Goal: Task Accomplishment & Management: Manage account settings

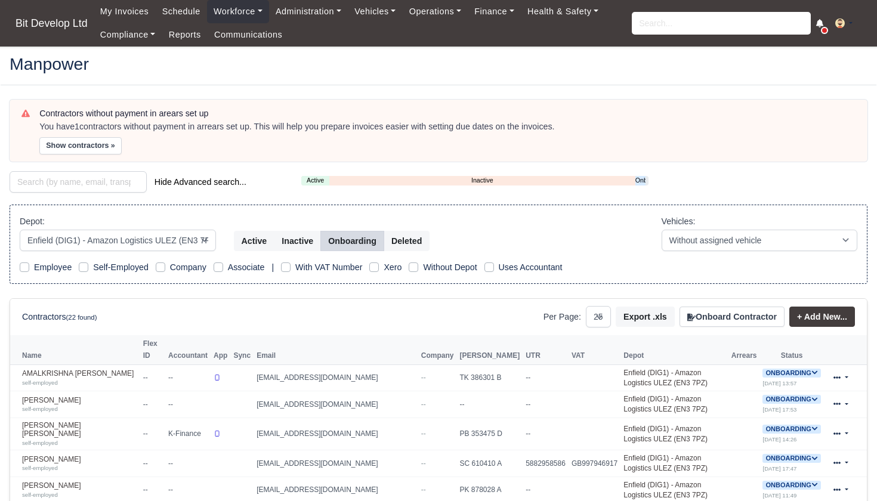
select select "2"
select select "25"
click at [647, 25] on input "search" at bounding box center [721, 23] width 179 height 23
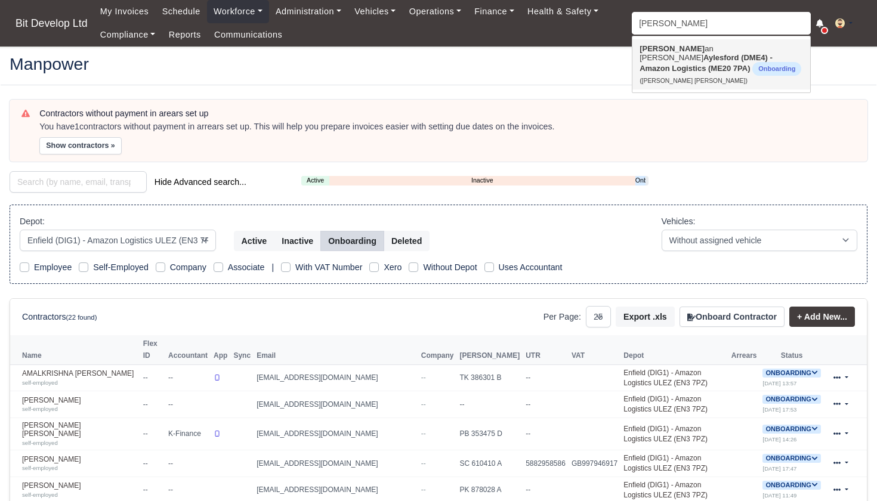
click at [752, 64] on span "Onboarding" at bounding box center [776, 69] width 49 height 14
type input "Hernan Enrique Perez Rodriguez"
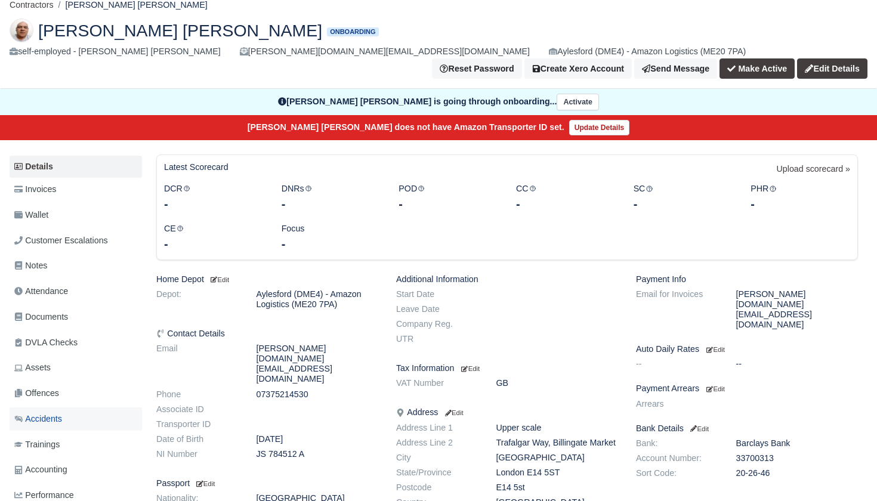
scroll to position [78, 0]
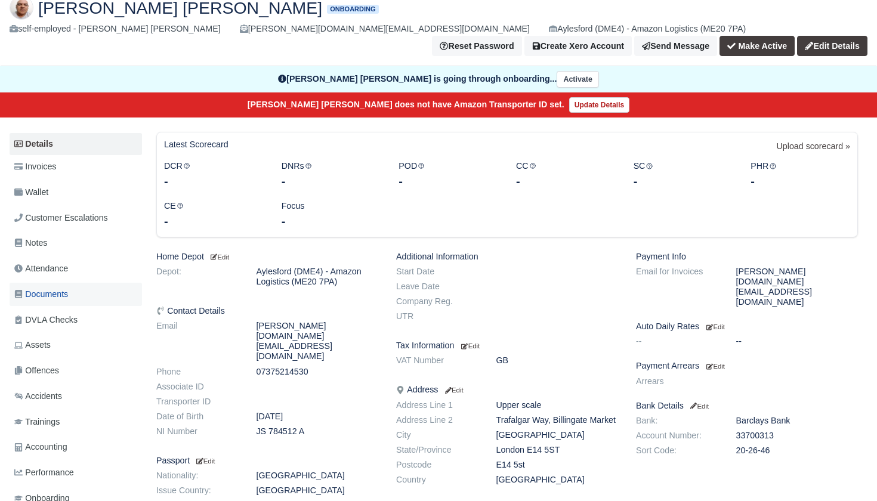
click at [54, 288] on span "Documents" at bounding box center [41, 295] width 54 height 14
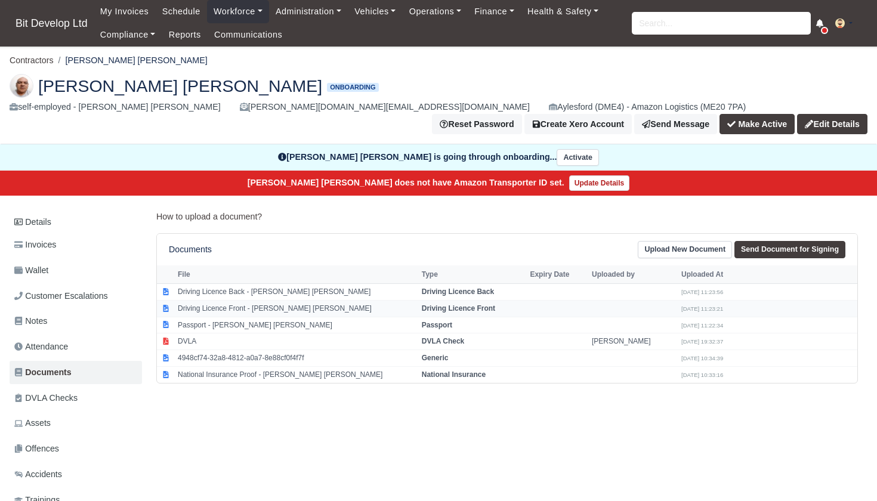
click at [257, 300] on td "Driving Licence Front - Hernan Enrique Perez Rodriguez" at bounding box center [297, 308] width 244 height 17
select select "driving-licence-front"
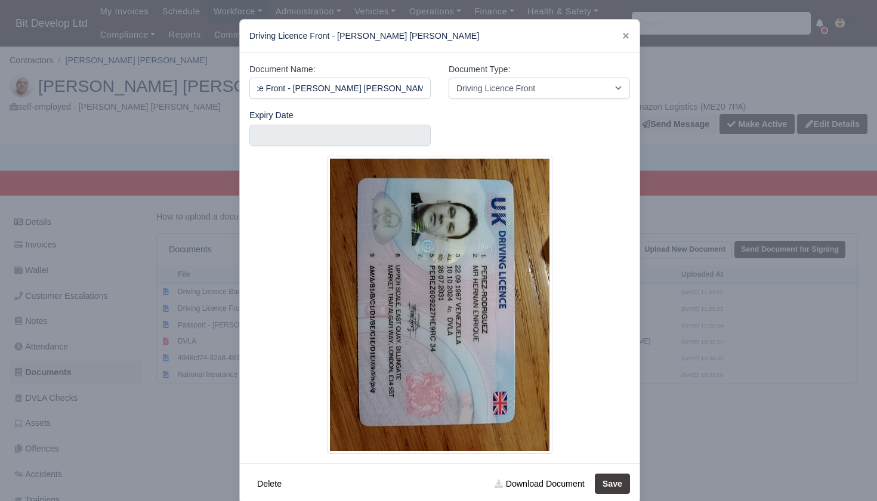
click at [75, 350] on div at bounding box center [438, 250] width 877 height 501
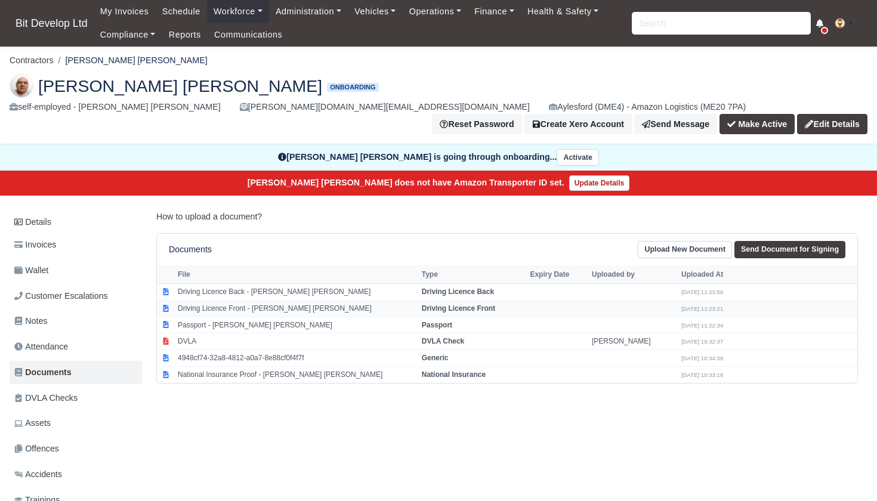
click at [425, 304] on strong "Driving Licence Front" at bounding box center [458, 308] width 73 height 8
select select "driving-licence-front"
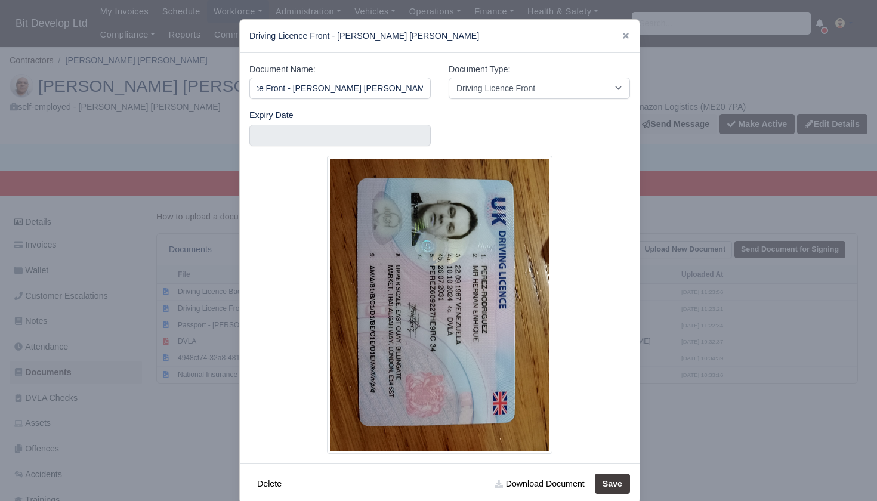
click at [188, 332] on div at bounding box center [438, 250] width 877 height 501
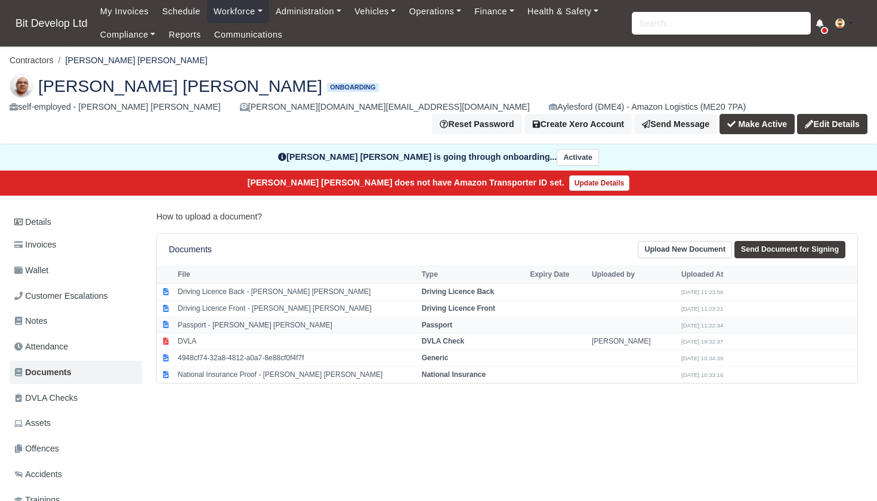
click at [488, 317] on td "Passport" at bounding box center [473, 325] width 109 height 17
select select "passport"
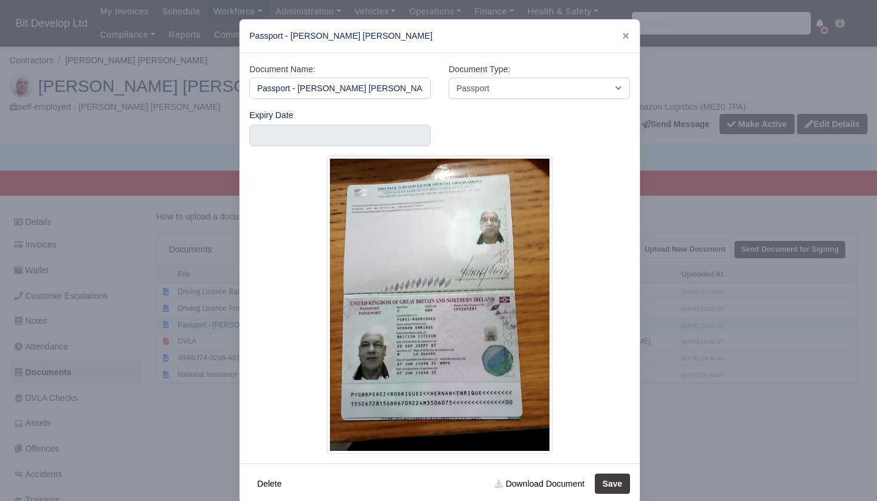
scroll to position [0, 2]
click at [214, 337] on div at bounding box center [438, 250] width 877 height 501
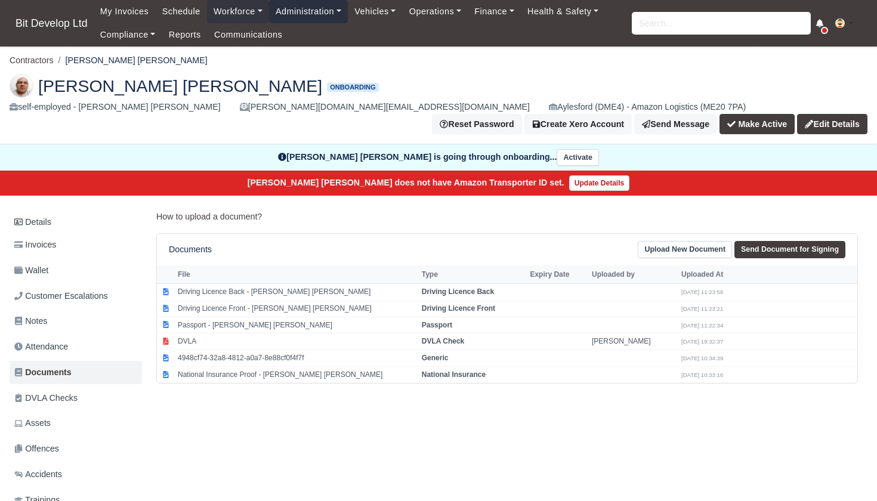
click at [309, 10] on link "Administration" at bounding box center [308, 11] width 79 height 23
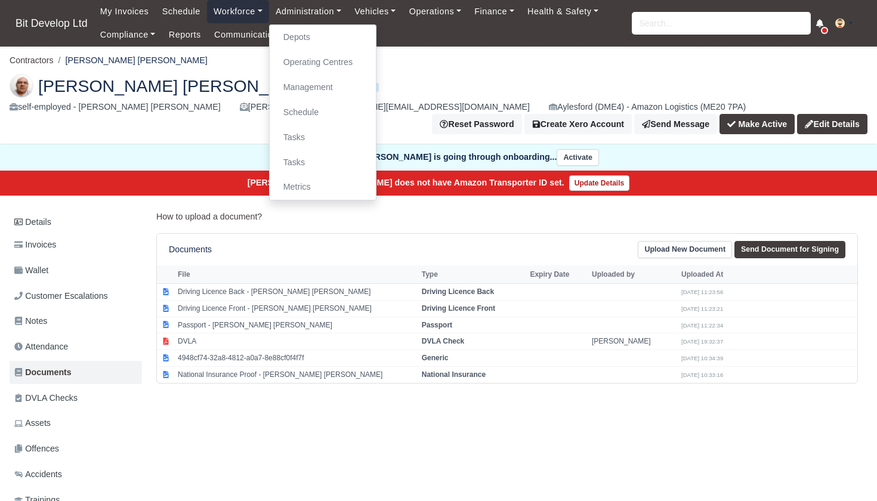
click at [245, 12] on link "Workforce" at bounding box center [238, 11] width 62 height 23
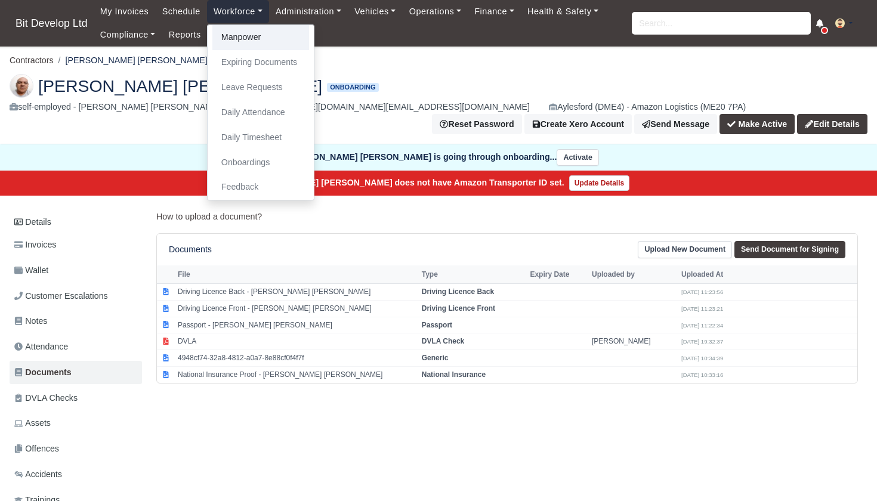
click at [252, 35] on link "Manpower" at bounding box center [260, 37] width 97 height 25
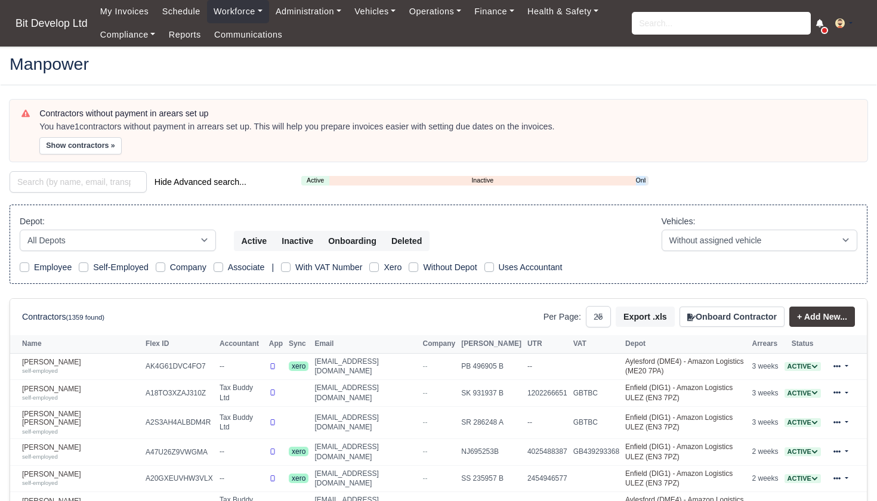
select select "25"
click at [640, 178] on link "Onboarding" at bounding box center [641, 180] width 10 height 10
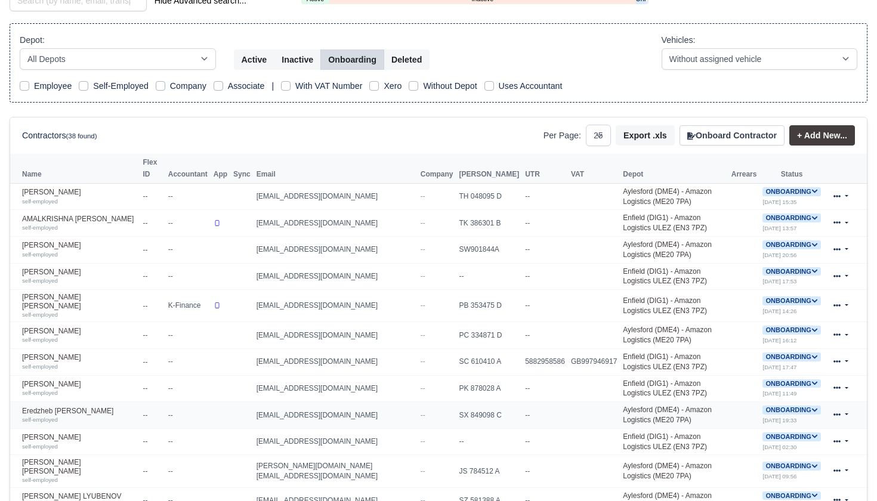
scroll to position [182, 0]
select select "2"
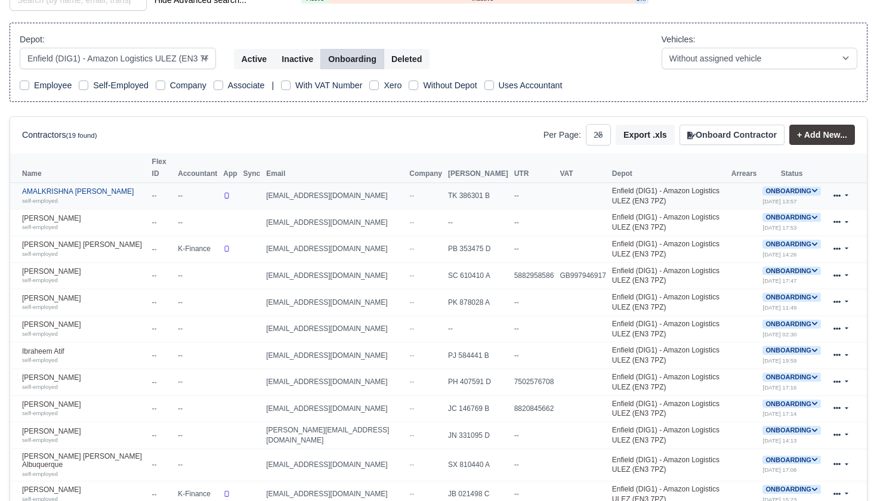
click at [84, 194] on link "AMALKRISHNA EDASSARY SATHYAN self-employed" at bounding box center [84, 195] width 124 height 17
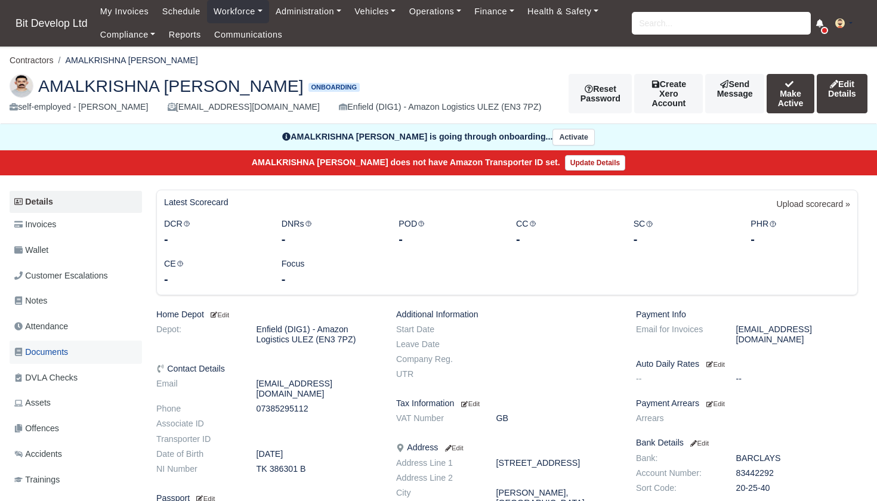
click at [45, 359] on span "Documents" at bounding box center [41, 352] width 54 height 14
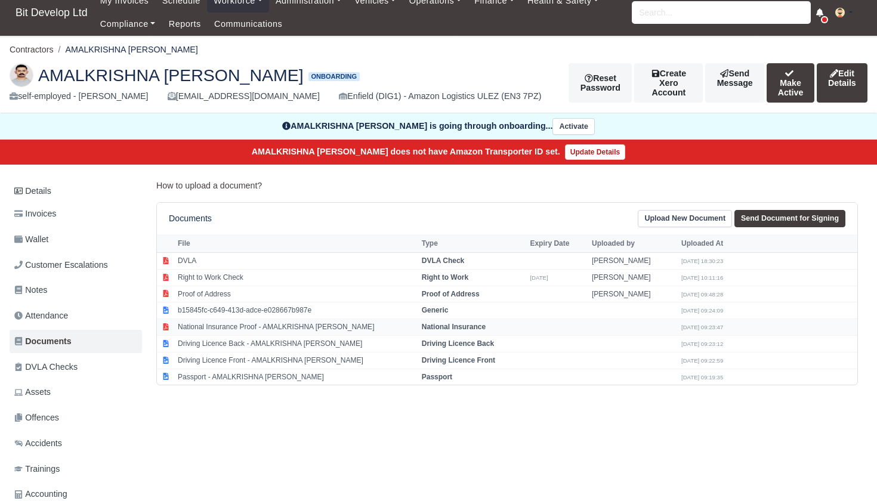
scroll to position [12, 0]
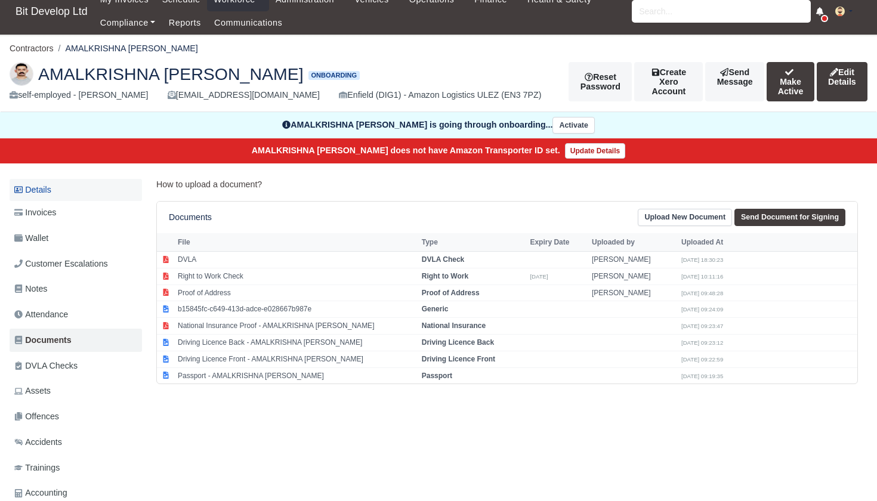
click at [51, 201] on link "Details" at bounding box center [76, 190] width 132 height 22
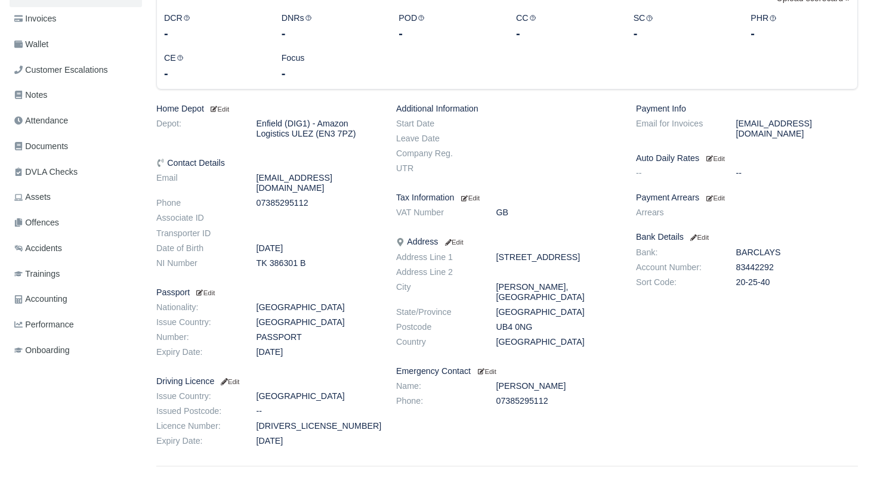
scroll to position [208, 0]
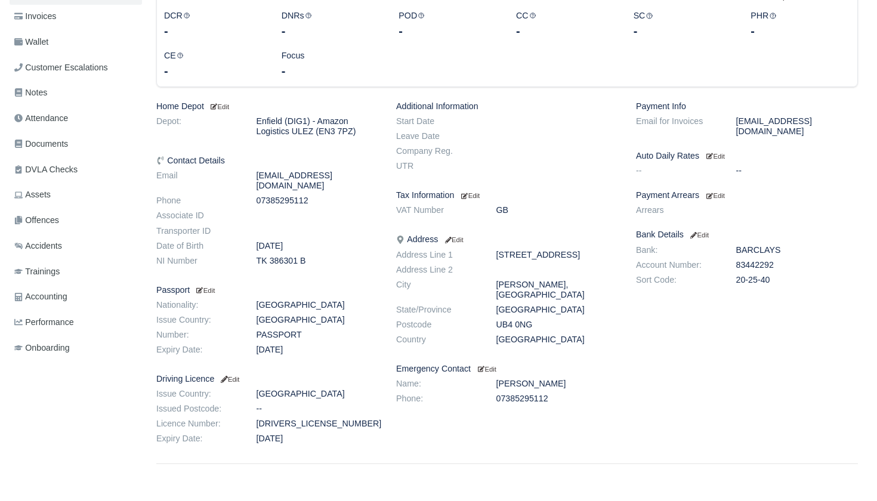
drag, startPoint x: 496, startPoint y: 333, endPoint x: 546, endPoint y: 333, distance: 50.1
click at [546, 330] on dd "UB4 0NG" at bounding box center [557, 325] width 140 height 10
copy dd "UB4 0NG"
click at [239, 383] on small "Edit" at bounding box center [229, 379] width 20 height 7
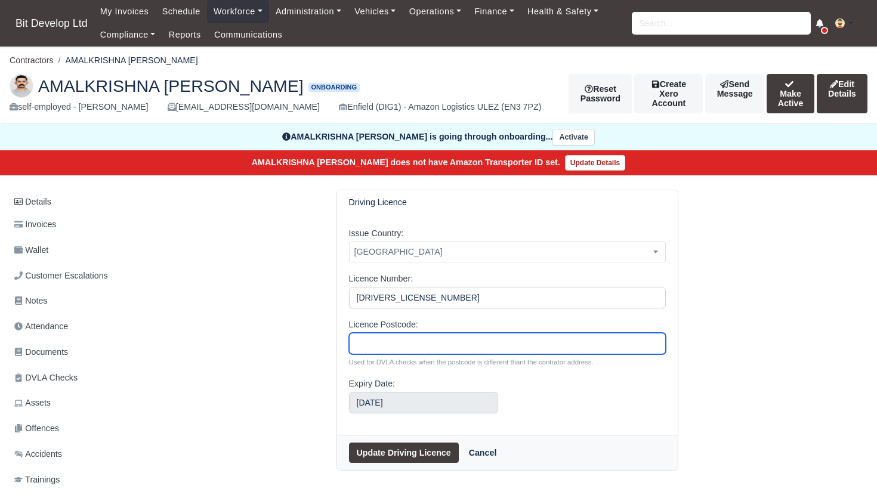
click at [371, 354] on input "Licence Postcode:" at bounding box center [507, 343] width 317 height 21
paste input "UB4 0NG"
type input "UB4 0NG"
click at [393, 463] on button "Update Driving Licence" at bounding box center [404, 453] width 110 height 20
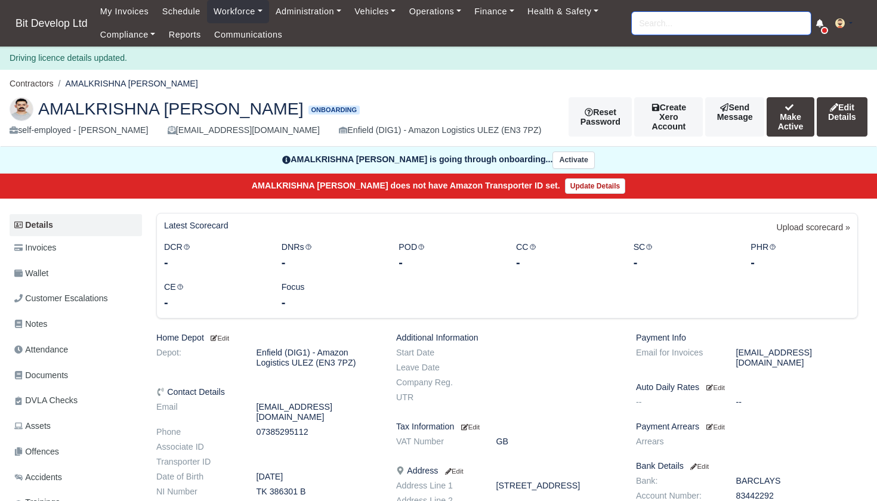
click at [688, 24] on input "search" at bounding box center [721, 23] width 179 height 23
type input "nayara"
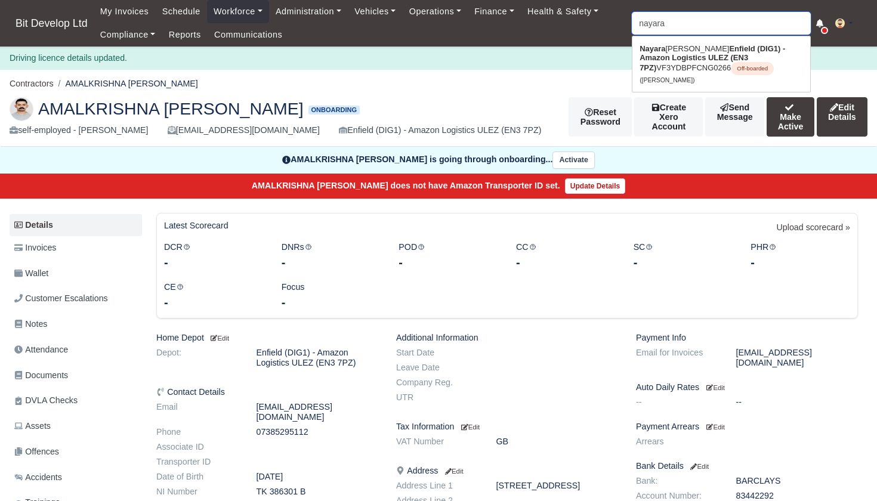
type input "nayara Silvestre"
type input "Nayara"
drag, startPoint x: 688, startPoint y: 24, endPoint x: 691, endPoint y: 48, distance: 24.0
click at [691, 48] on link "Nayara Silvestre Enfield (DIG1) - Amazon Logistics ULEZ (EN3 7PZ) VF3YDBPFCNG02…" at bounding box center [721, 64] width 178 height 50
type input "Nayara Silvestre"
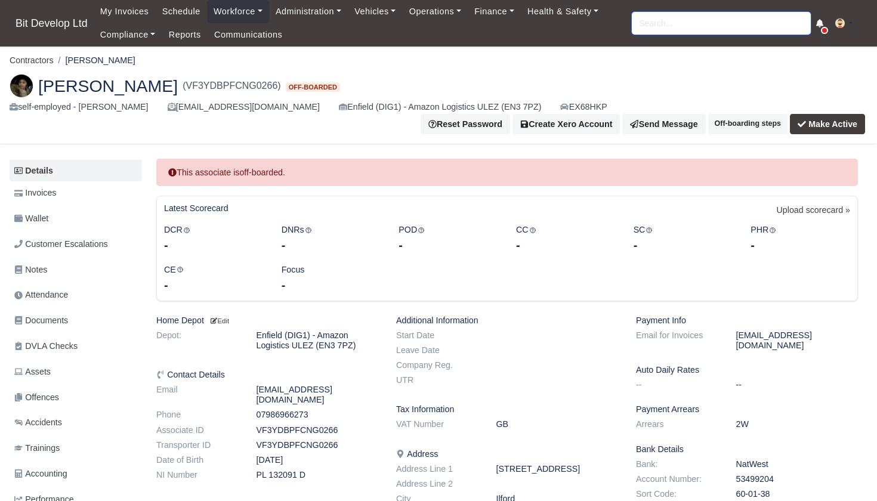
click at [707, 26] on input "search" at bounding box center [721, 23] width 179 height 23
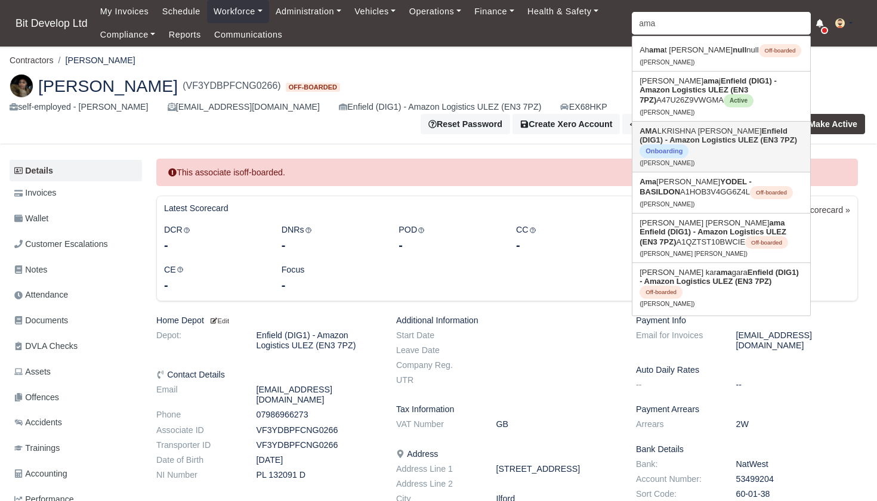
click at [703, 135] on link "AMA LKRISHNA [PERSON_NAME] (DIG1) - Amazon Logistics ULEZ (EN3 7PZ) Onboarding …" at bounding box center [721, 147] width 178 height 50
type input "AMALKRISHNA [PERSON_NAME]"
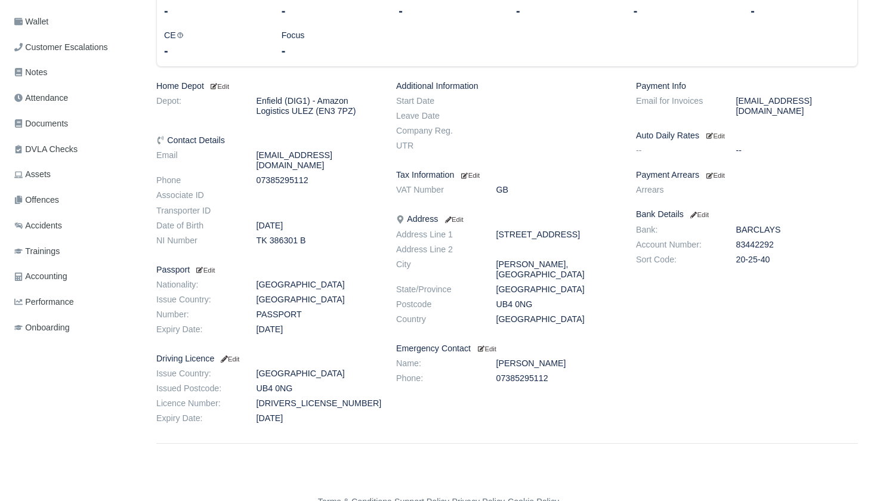
scroll to position [230, 0]
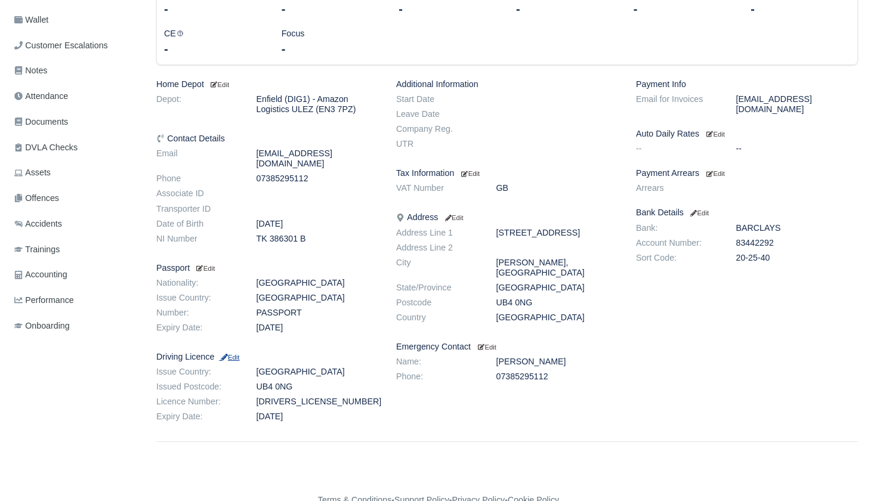
click at [239, 361] on small "Edit" at bounding box center [229, 357] width 20 height 7
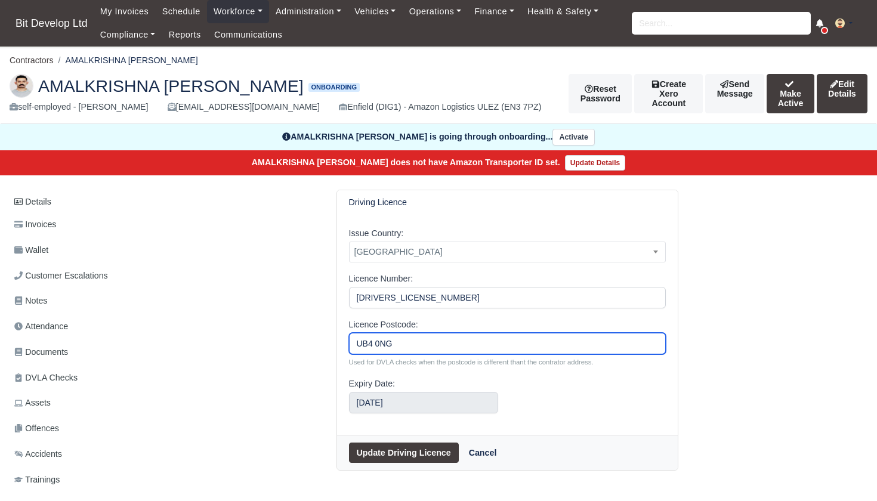
click at [377, 354] on input "UB4 0NG" at bounding box center [507, 343] width 317 height 21
type input "UB40NG"
click at [394, 461] on button "Update Driving Licence" at bounding box center [404, 453] width 110 height 20
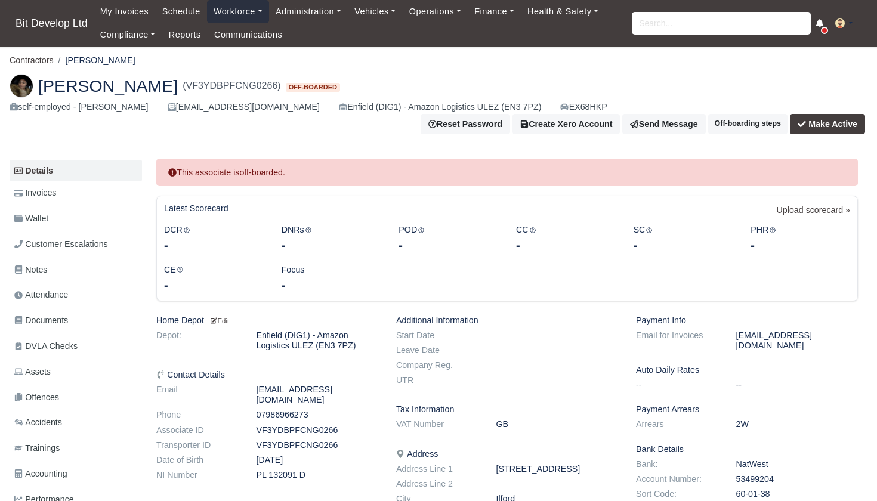
click at [239, 15] on link "Workforce" at bounding box center [238, 11] width 62 height 23
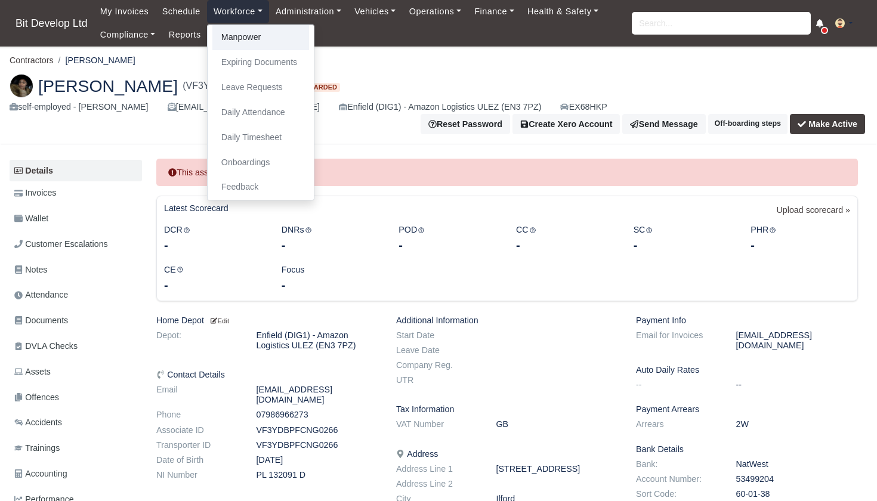
click at [239, 42] on link "Manpower" at bounding box center [260, 37] width 97 height 25
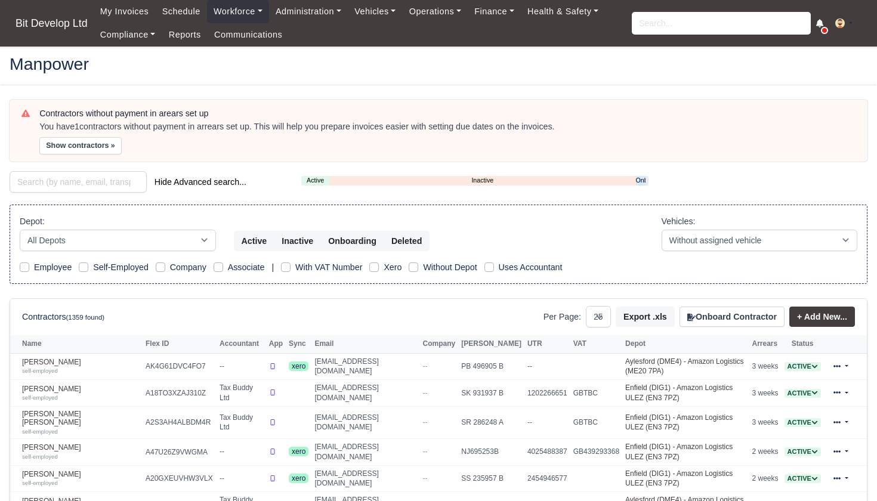
select select "25"
click at [644, 179] on link "Onboarding" at bounding box center [641, 180] width 10 height 10
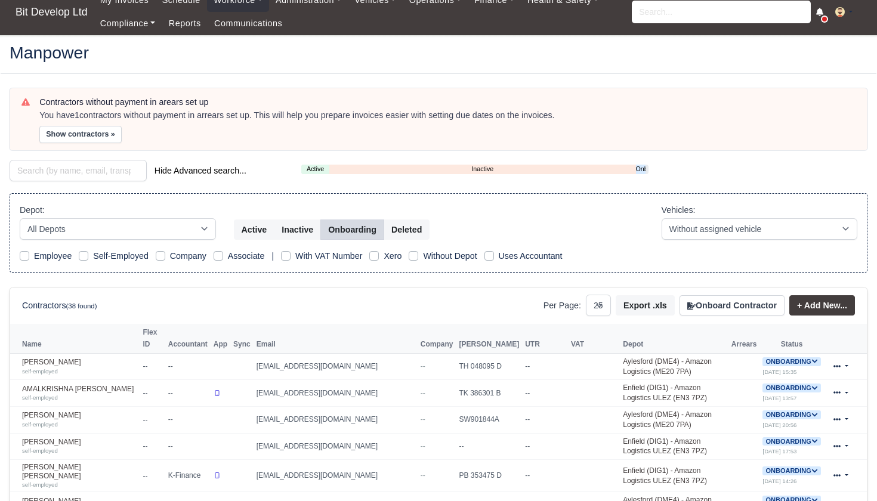
scroll to position [20, 0]
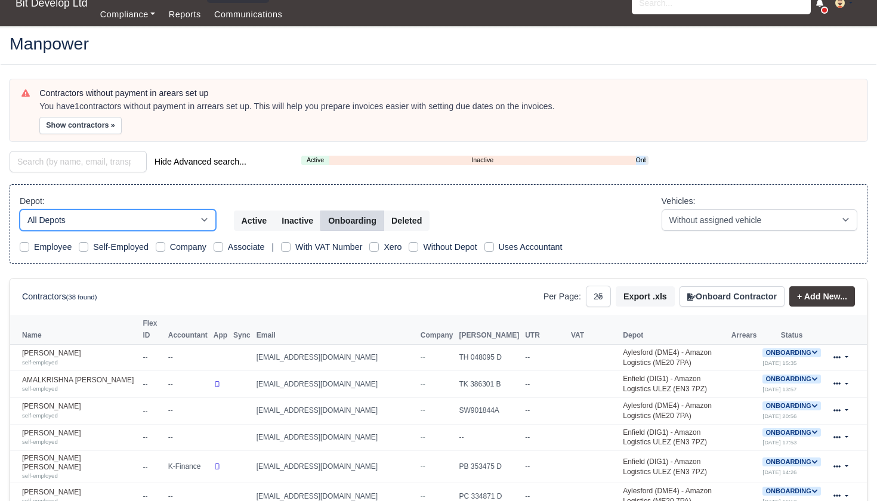
select select "2"
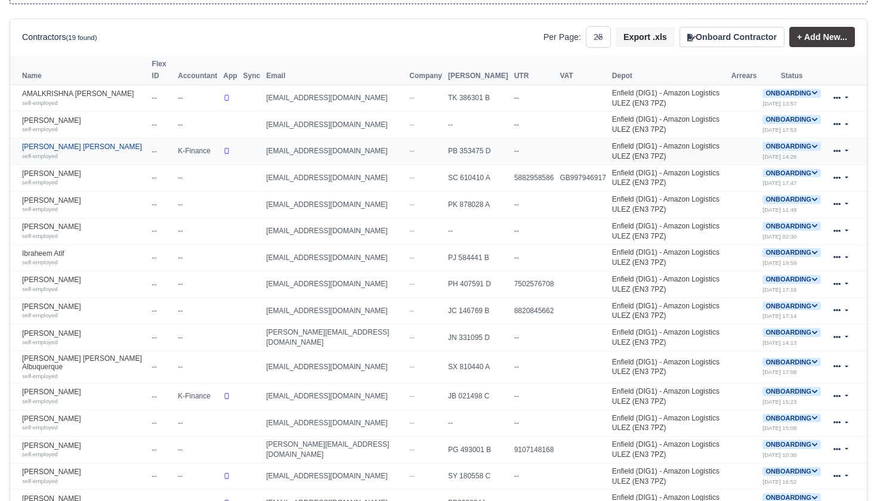
scroll to position [301, 0]
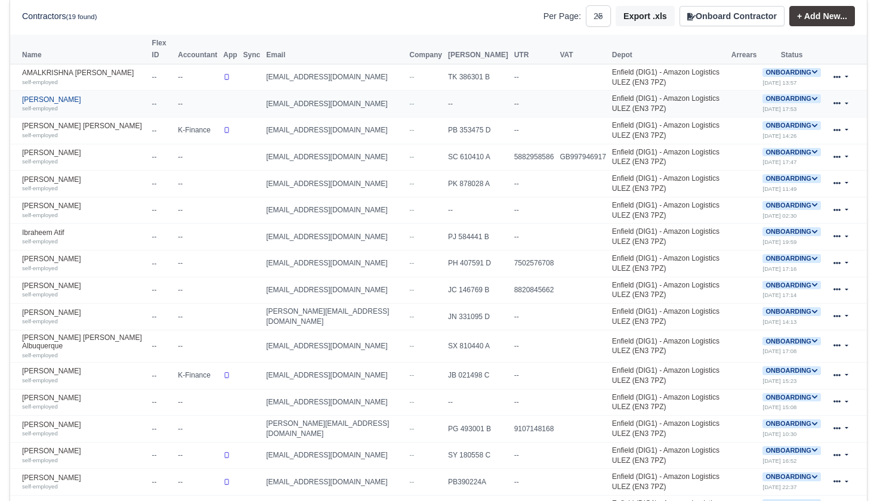
click at [47, 104] on link "Bilal Miah self-employed" at bounding box center [84, 103] width 124 height 17
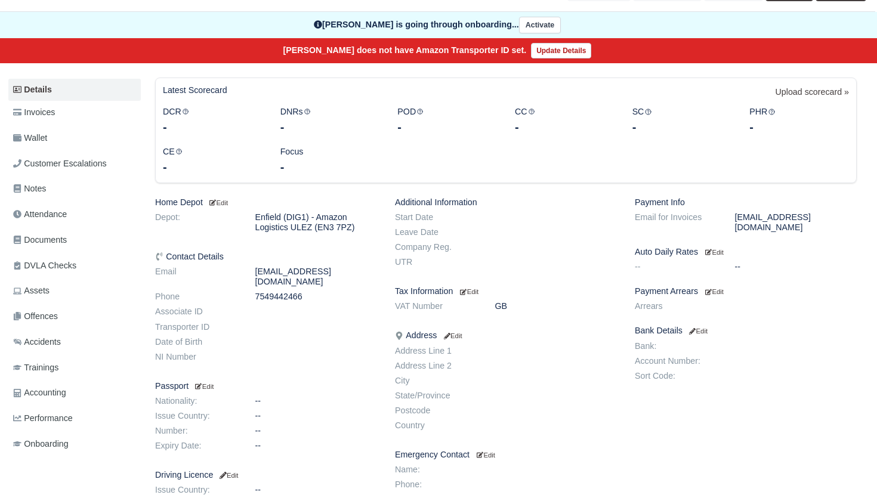
scroll to position [19, 1]
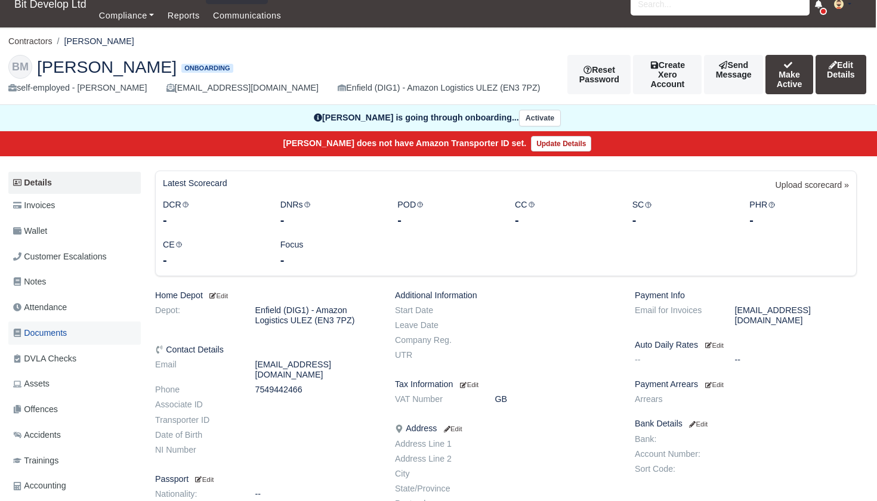
click at [46, 333] on span "Documents" at bounding box center [40, 333] width 54 height 14
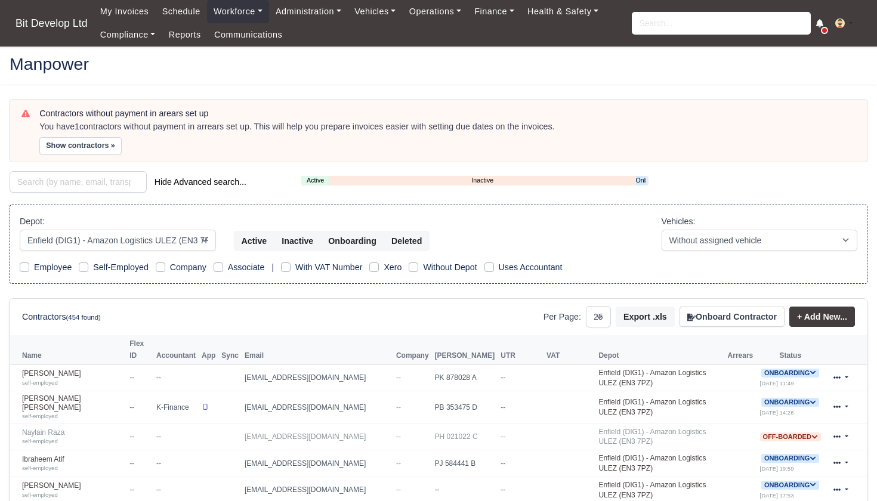
select select "2"
select select "25"
click at [641, 180] on link "Onboarding" at bounding box center [641, 180] width 10 height 10
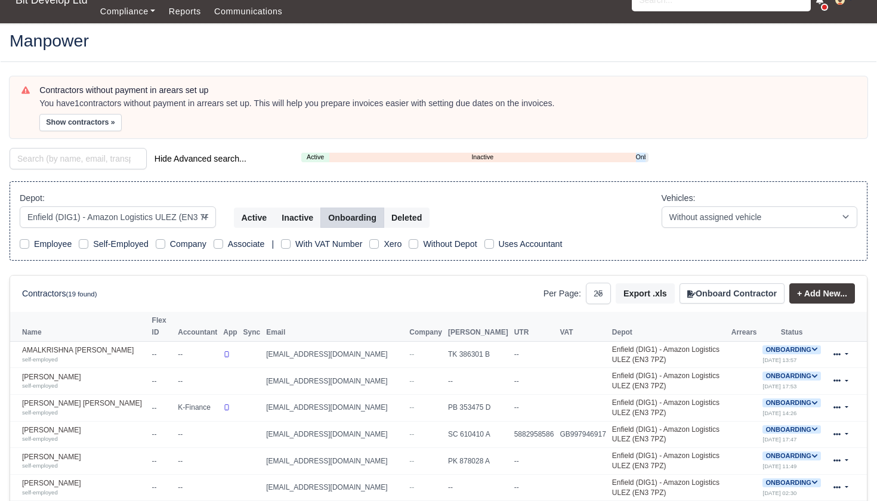
scroll to position [30, 0]
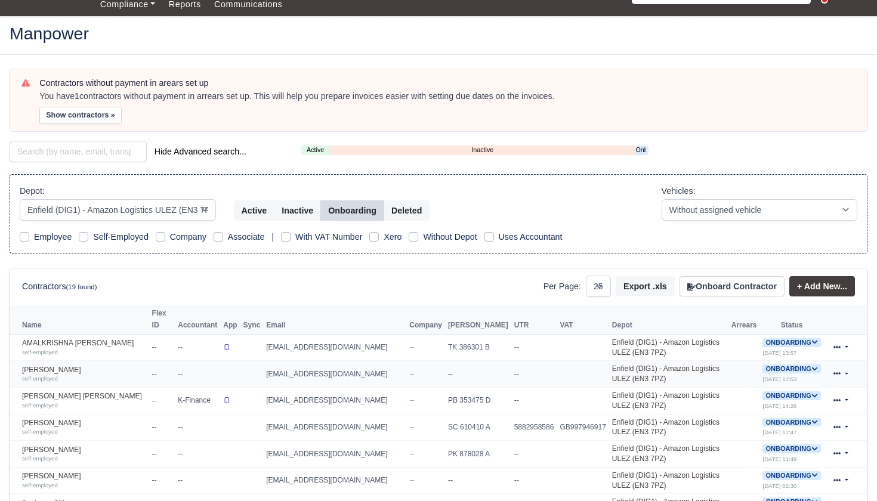
click at [833, 373] on icon at bounding box center [836, 373] width 7 height 7
click at [795, 372] on span "Onboarding" at bounding box center [791, 368] width 58 height 9
click at [752, 404] on button "Deactivate" at bounding box center [743, 405] width 55 height 20
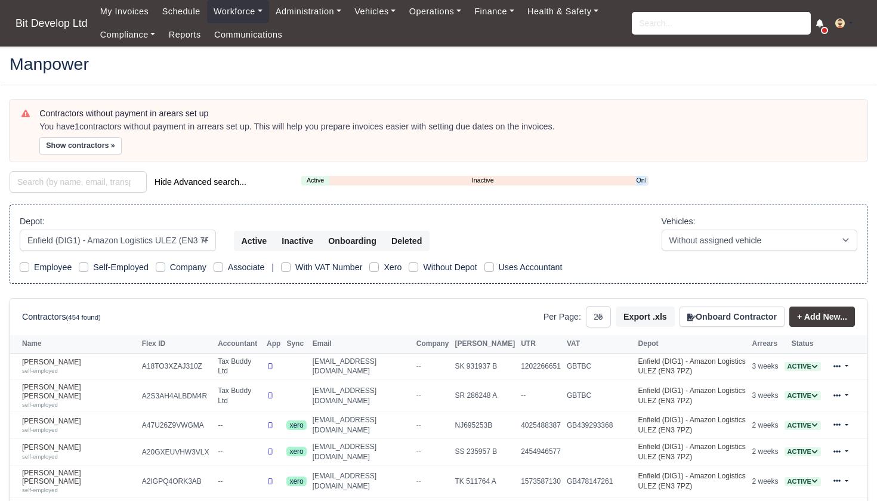
select select "2"
select select "25"
click at [639, 177] on link "Onboarding" at bounding box center [640, 180] width 9 height 10
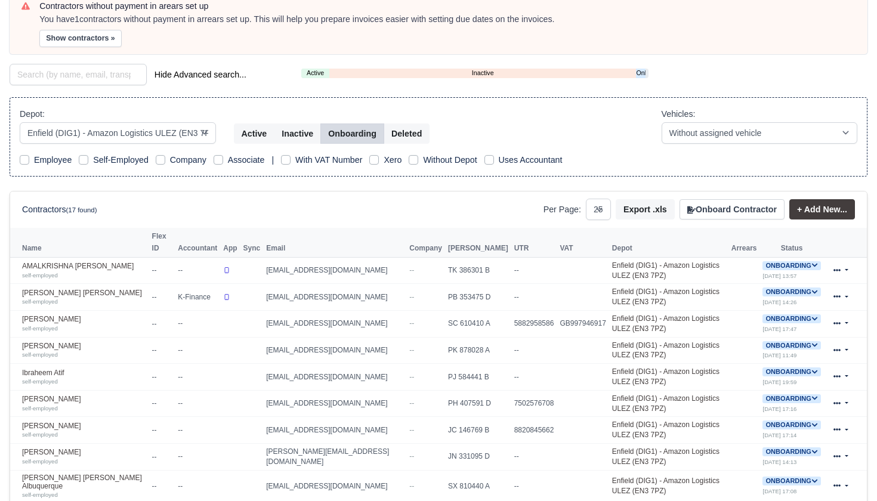
scroll to position [103, 0]
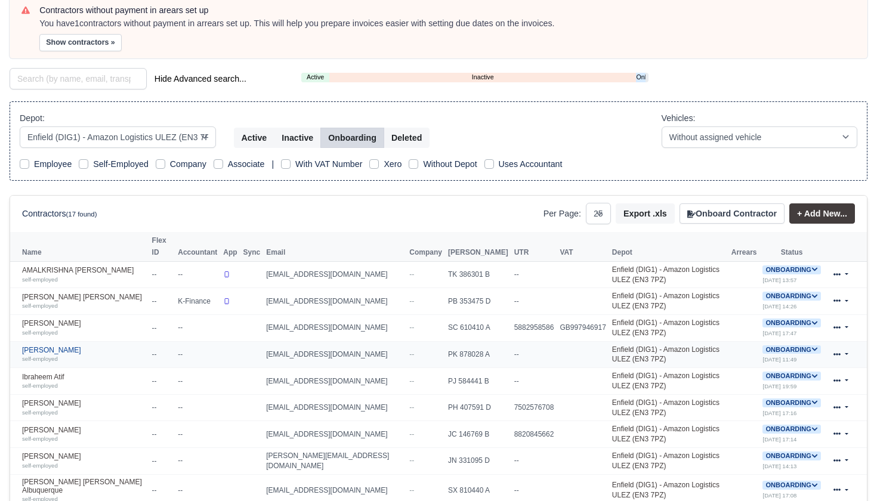
click at [48, 350] on link "Elijah Alayo self-employed" at bounding box center [84, 354] width 124 height 17
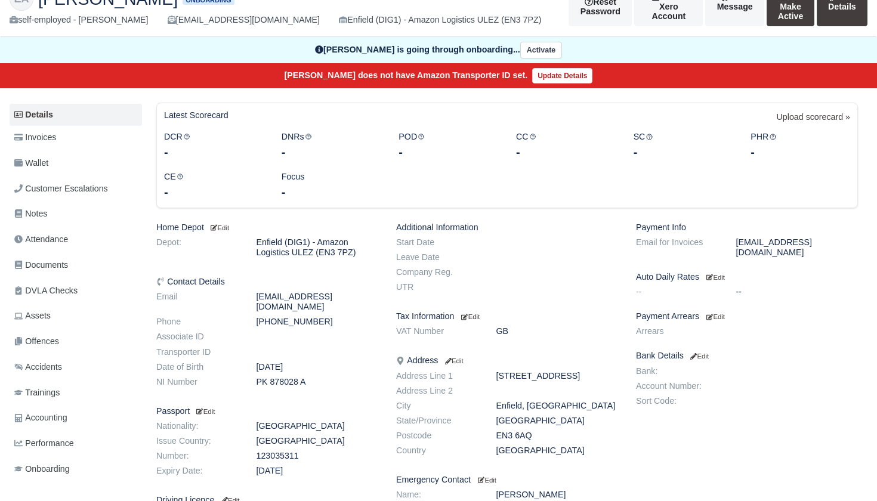
scroll to position [86, 0]
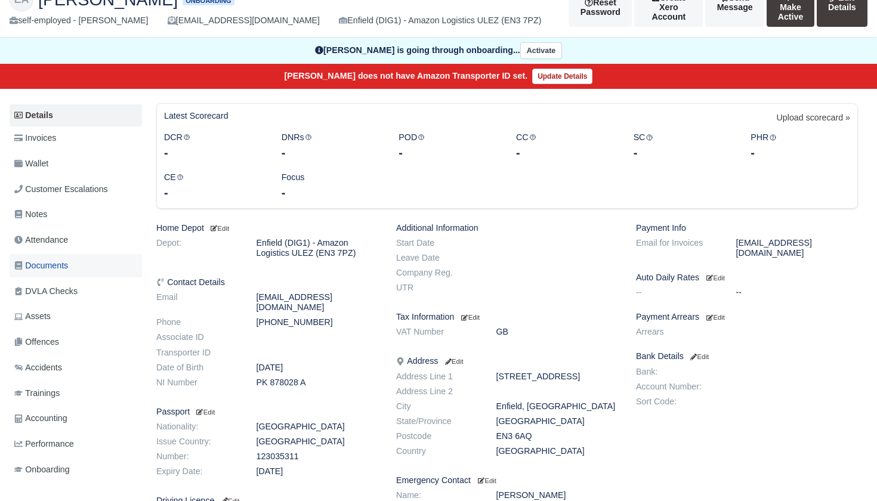
click at [57, 259] on span "Documents" at bounding box center [41, 266] width 54 height 14
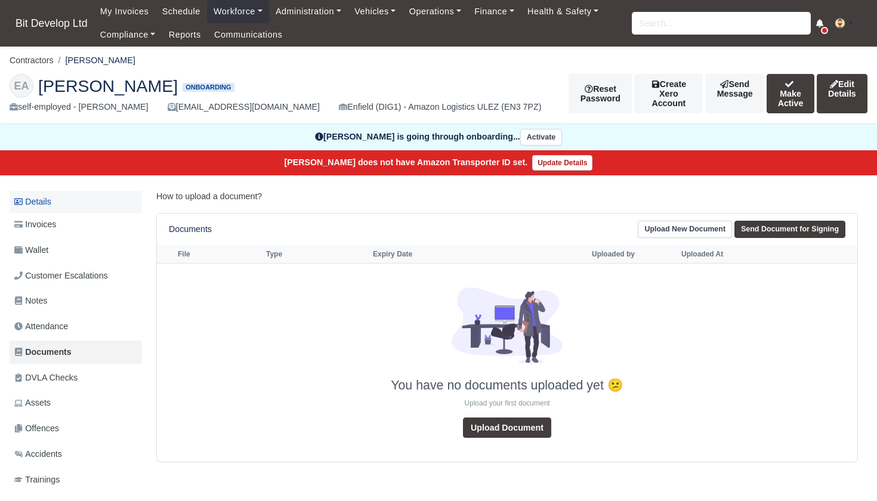
click at [42, 200] on link "Details" at bounding box center [76, 202] width 132 height 22
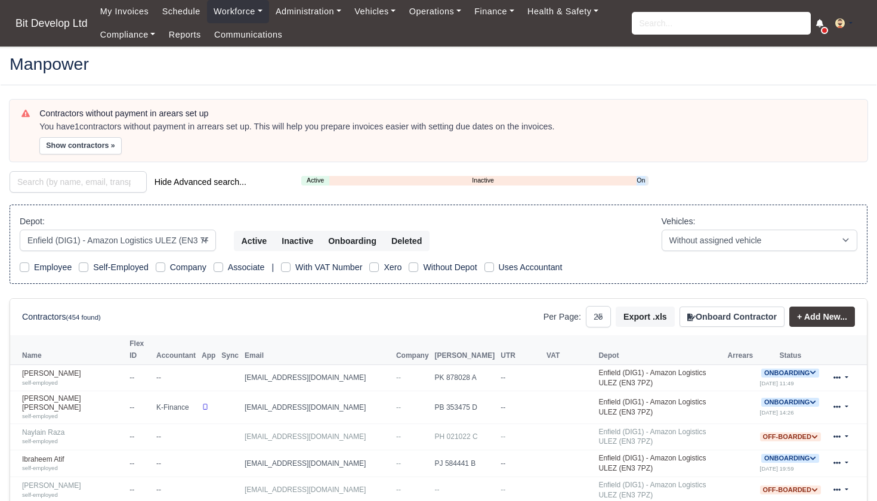
select select "2"
select select "25"
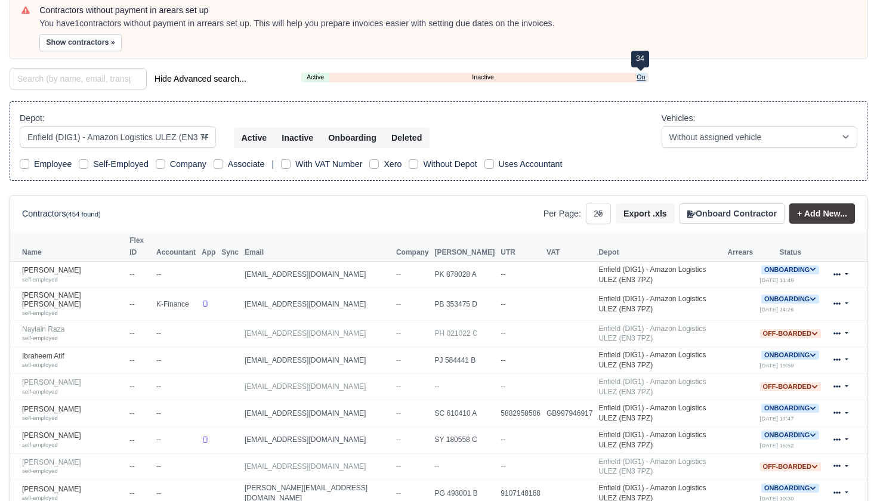
click at [640, 77] on link "Onboarding" at bounding box center [640, 77] width 9 height 10
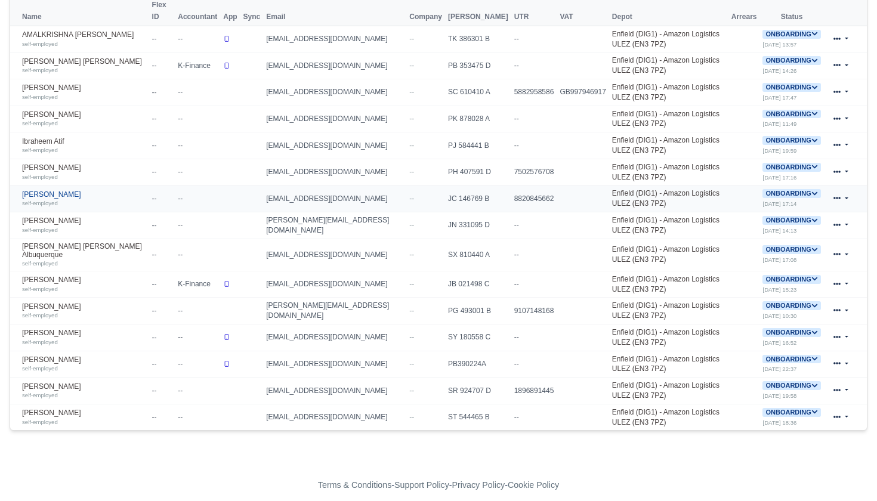
scroll to position [338, 0]
click at [53, 146] on div "self-employed" at bounding box center [84, 150] width 124 height 8
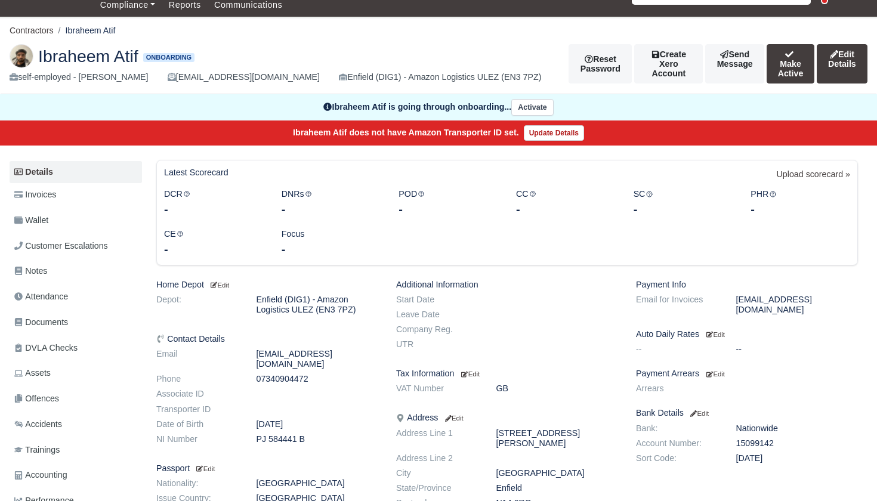
scroll to position [18, 0]
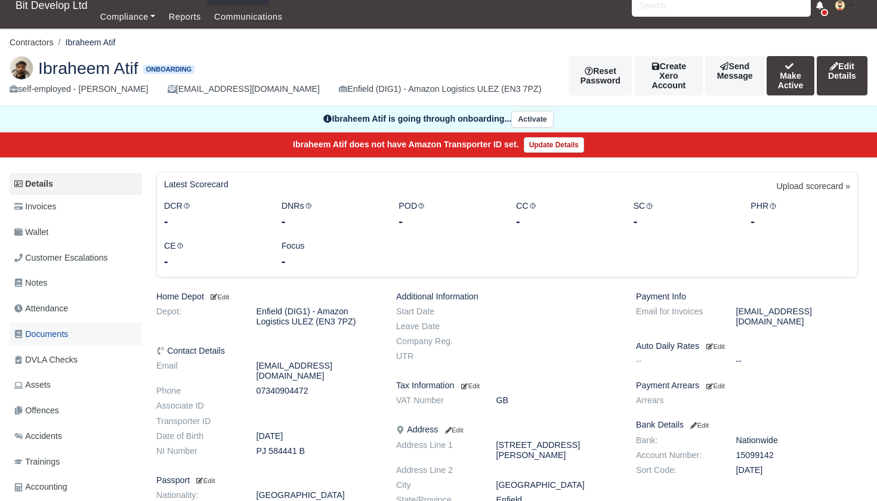
click at [58, 327] on span "Documents" at bounding box center [41, 334] width 54 height 14
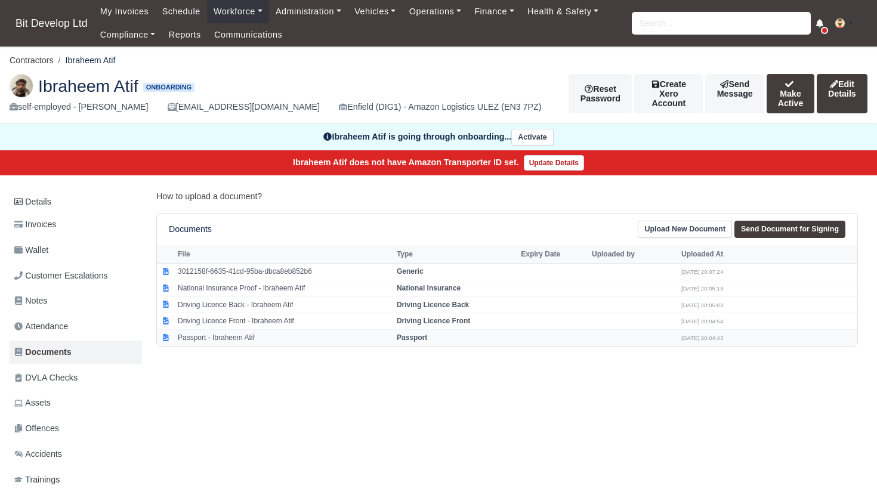
click at [228, 334] on td "Passport - Ibraheem Atif" at bounding box center [284, 338] width 219 height 16
select select "passport"
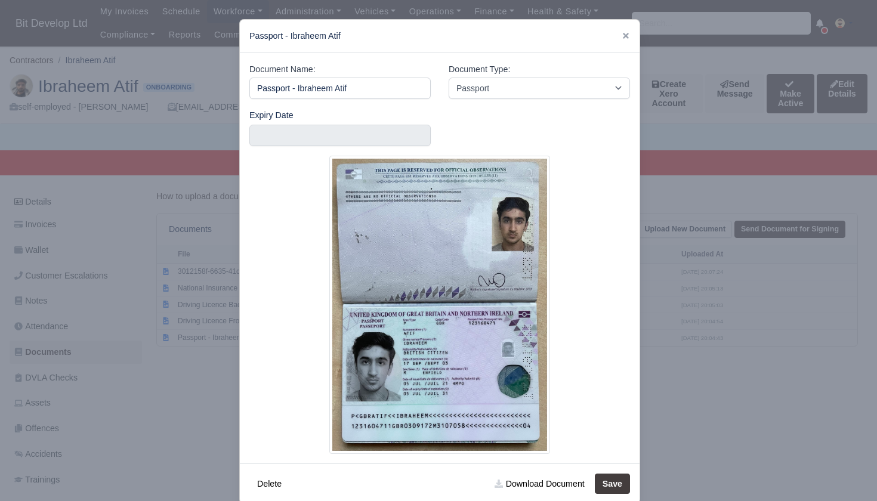
click at [171, 411] on div at bounding box center [438, 250] width 877 height 501
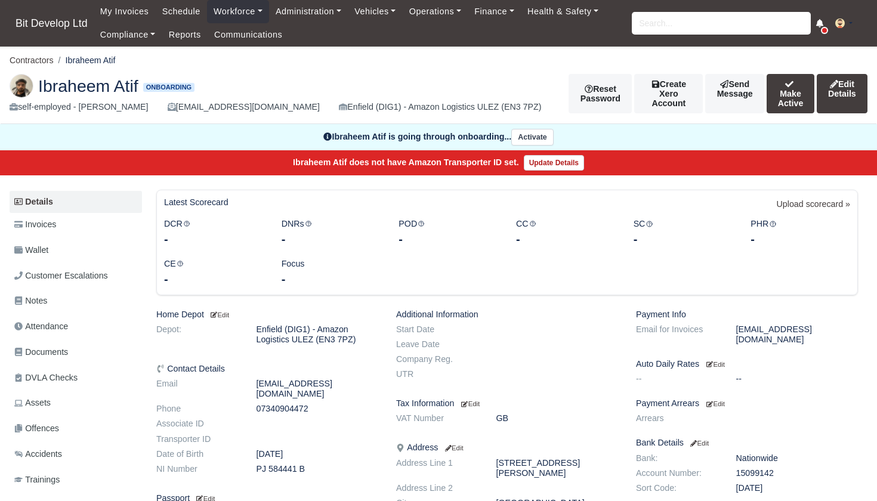
scroll to position [18, 0]
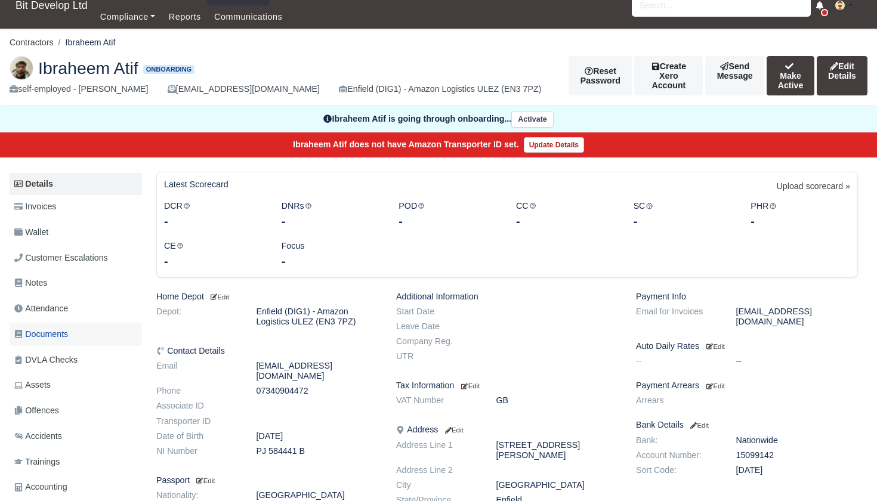
click at [51, 327] on span "Documents" at bounding box center [41, 334] width 54 height 14
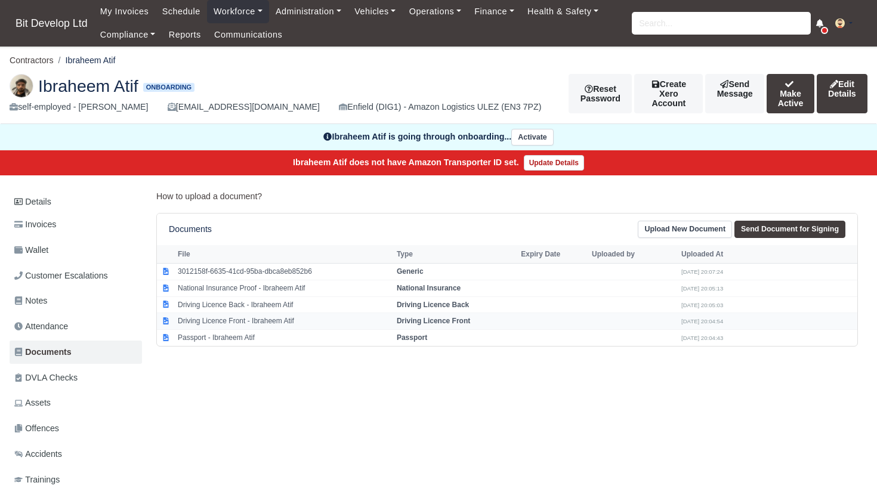
click at [285, 315] on td "Driving Licence Front - Ibraheem Atif" at bounding box center [284, 321] width 219 height 17
select select "driving-licence-front"
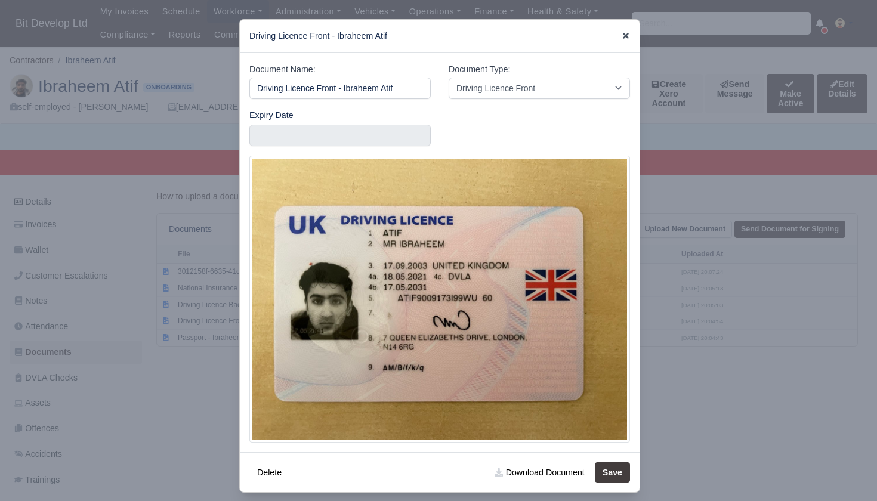
click at [625, 35] on icon at bounding box center [626, 36] width 6 height 6
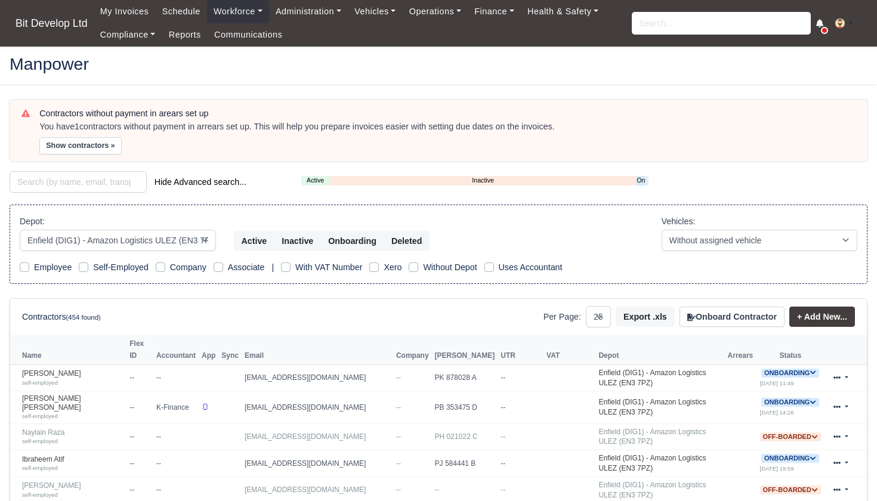
select select "2"
select select "25"
click at [639, 180] on link "Onboarding" at bounding box center [640, 180] width 9 height 10
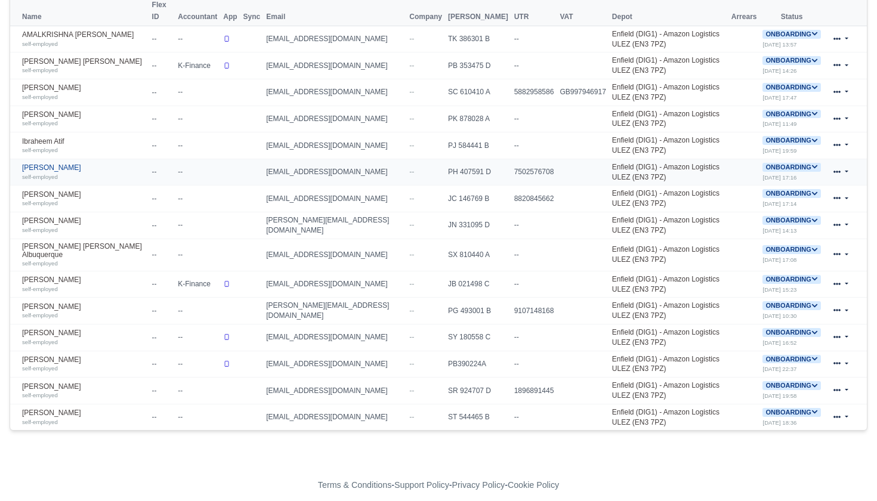
scroll to position [338, 0]
click at [48, 169] on link "Jamal Daley Bonner self-employed" at bounding box center [84, 172] width 124 height 17
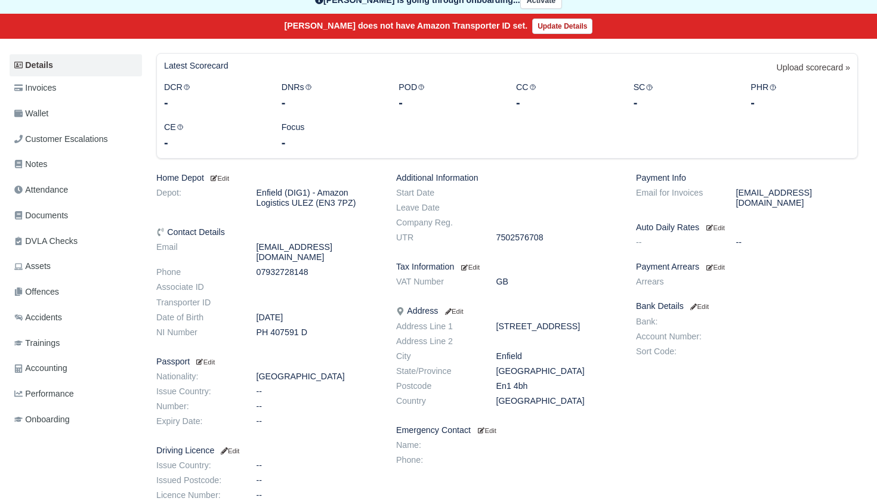
scroll to position [132, 0]
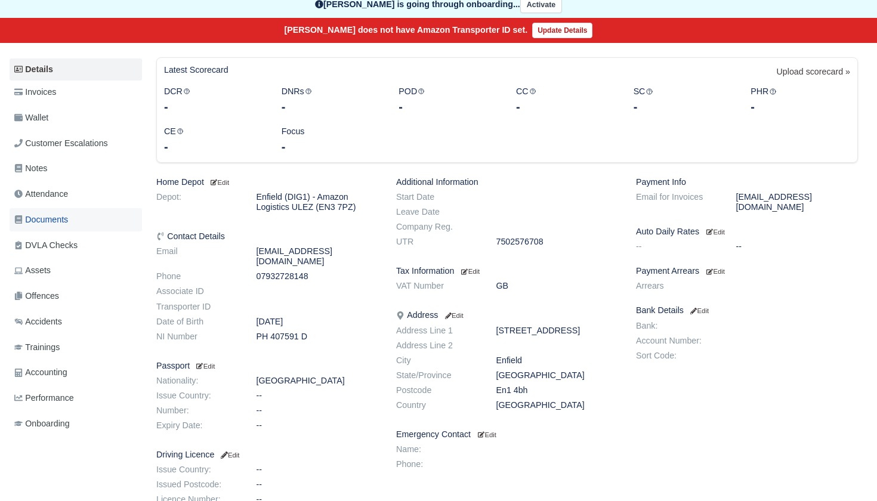
click at [53, 213] on span "Documents" at bounding box center [41, 220] width 54 height 14
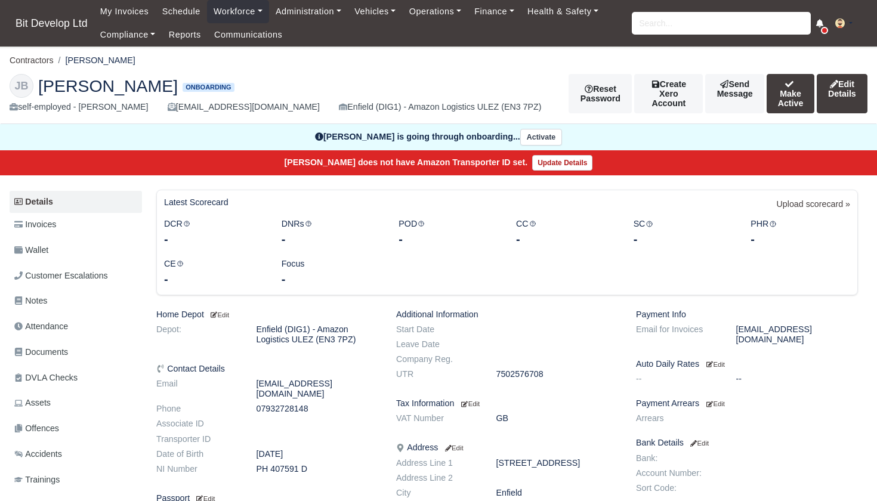
scroll to position [132, 0]
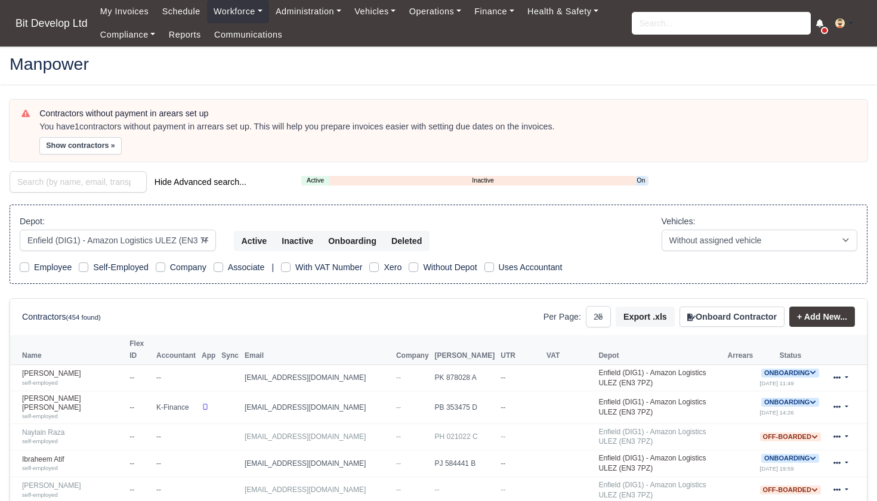
select select "2"
select select "25"
click at [642, 180] on link "Onboarding" at bounding box center [640, 180] width 9 height 10
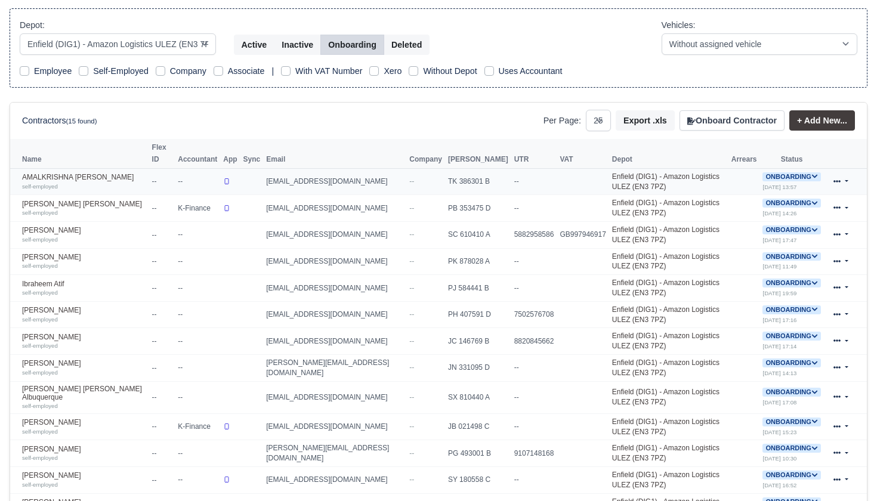
scroll to position [199, 0]
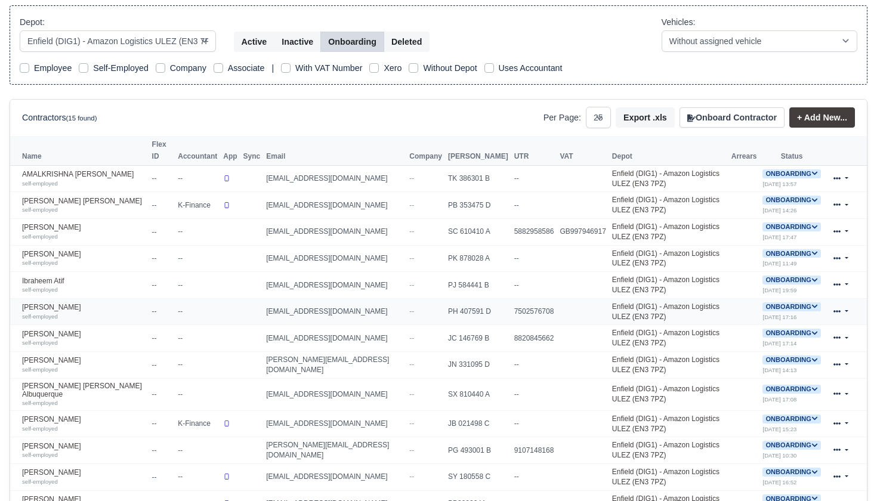
click at [815, 305] on icon at bounding box center [814, 307] width 5 height 4
click at [759, 345] on button "Deactivate" at bounding box center [743, 343] width 55 height 20
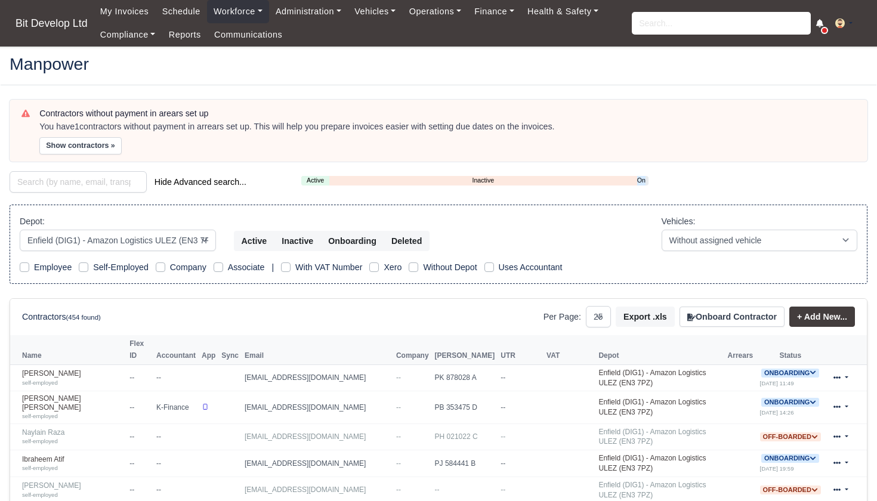
select select "2"
select select "25"
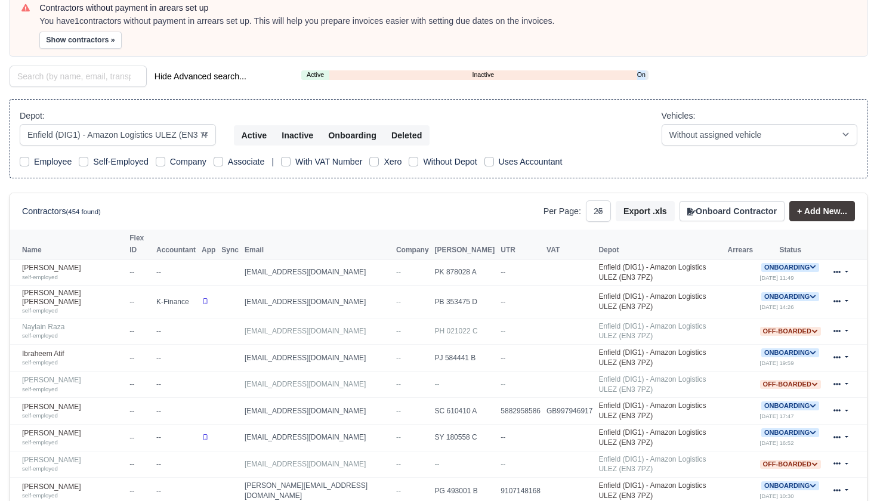
scroll to position [99, 0]
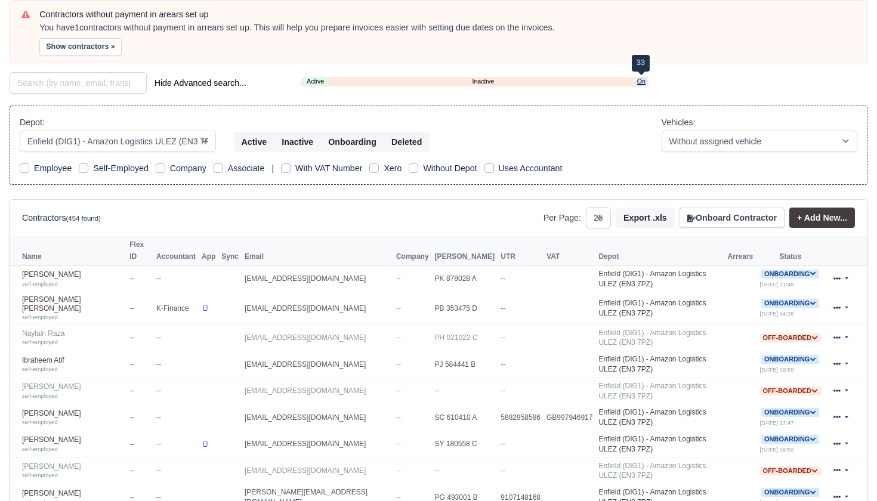
click at [639, 79] on link "Onboarding" at bounding box center [641, 81] width 8 height 10
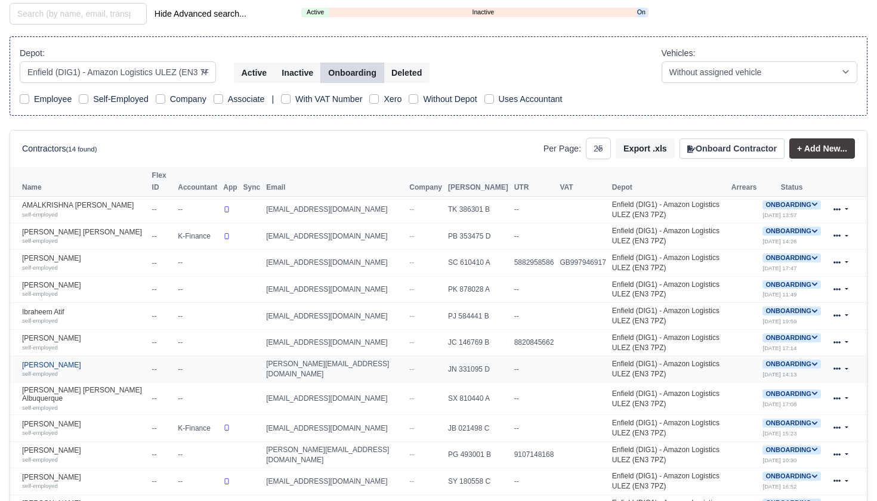
scroll to position [169, 0]
click at [813, 391] on icon at bounding box center [814, 393] width 5 height 4
click at [748, 428] on button "Deactivate" at bounding box center [743, 429] width 55 height 20
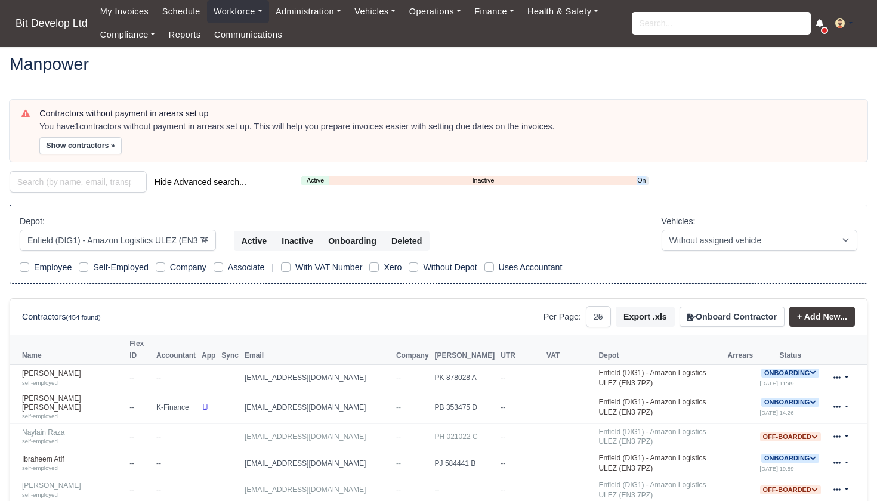
select select "2"
select select "25"
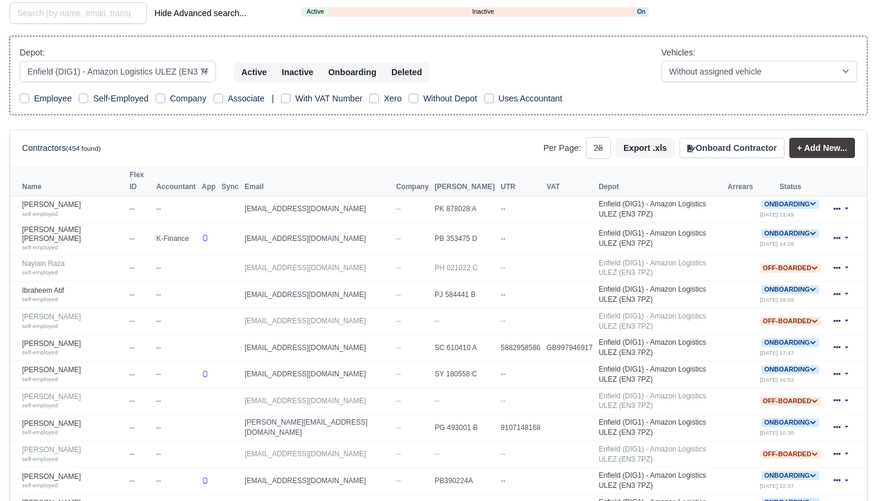
scroll to position [99, 0]
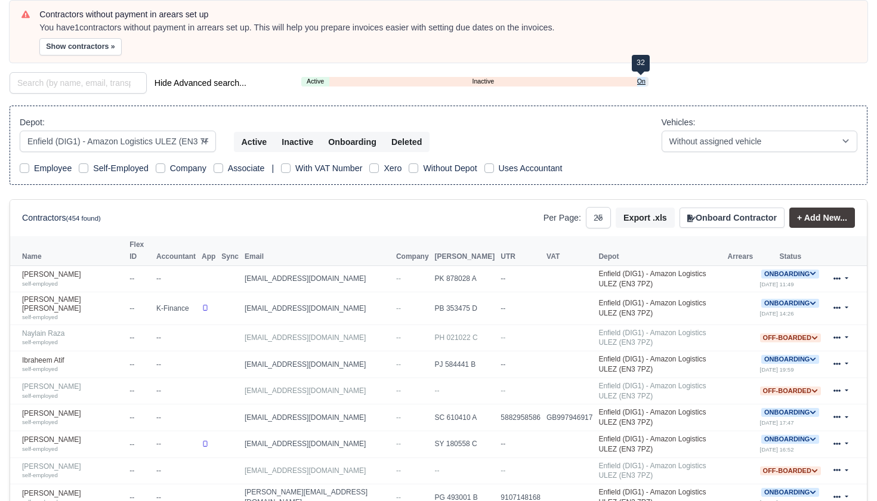
click at [644, 79] on link "Onboarding" at bounding box center [641, 81] width 8 height 10
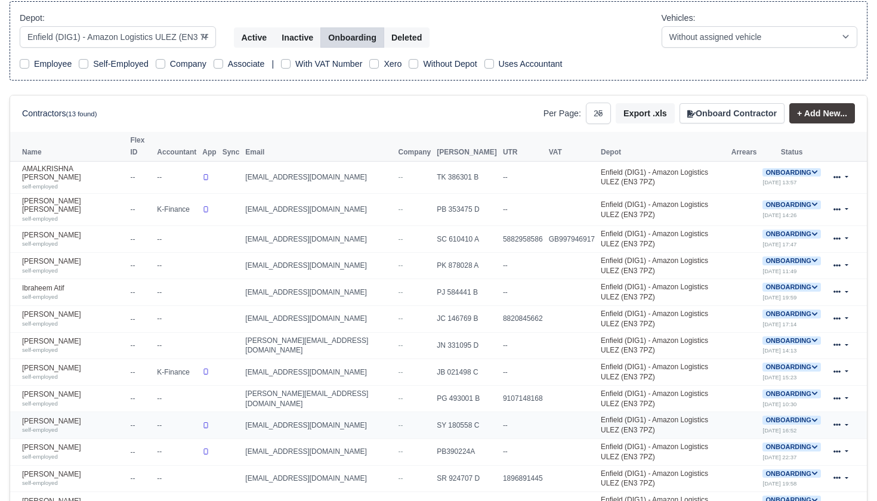
scroll to position [206, 0]
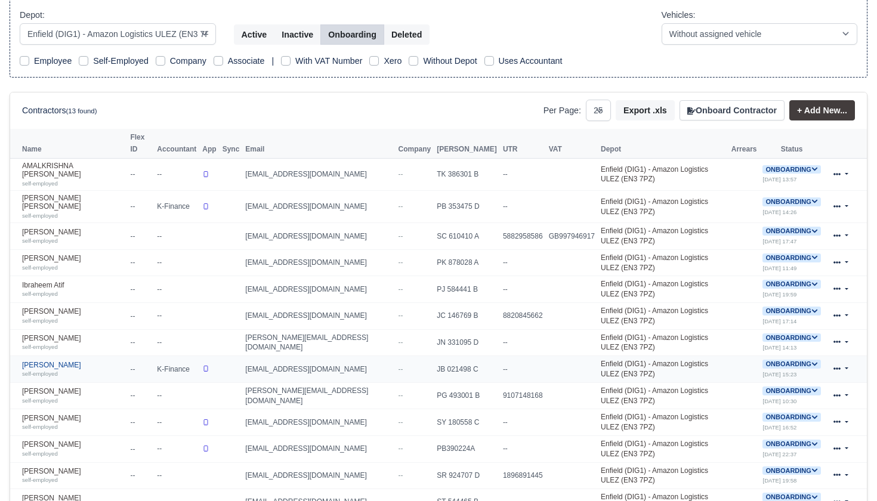
click at [88, 369] on div "self-employed" at bounding box center [73, 373] width 102 height 8
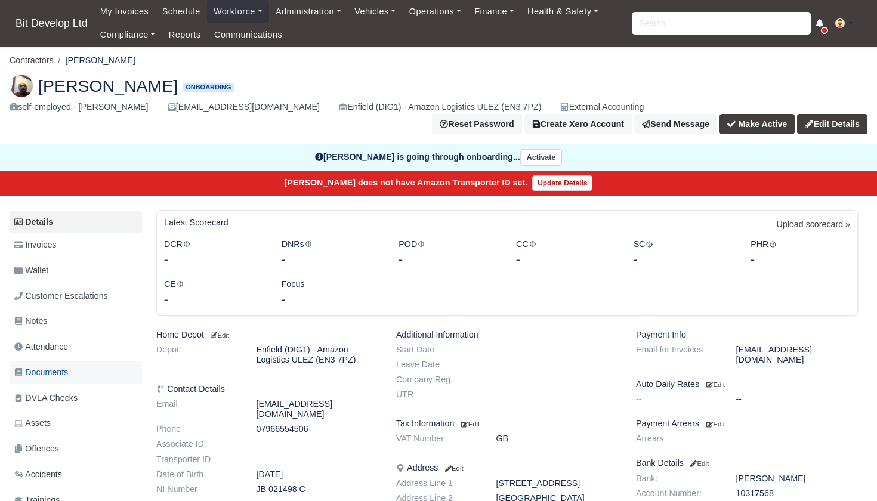
click at [62, 366] on span "Documents" at bounding box center [41, 373] width 54 height 14
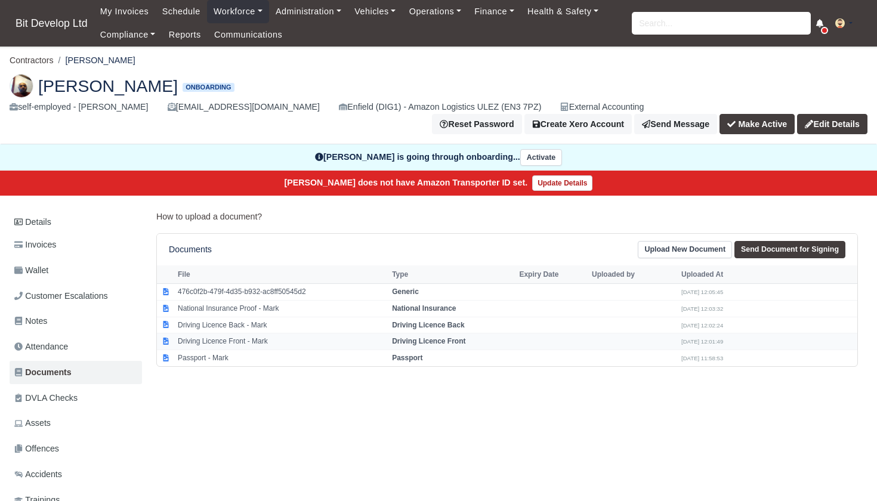
click at [221, 333] on td "Driving Licence Front - Mark" at bounding box center [282, 341] width 214 height 17
select select "driving-licence-front"
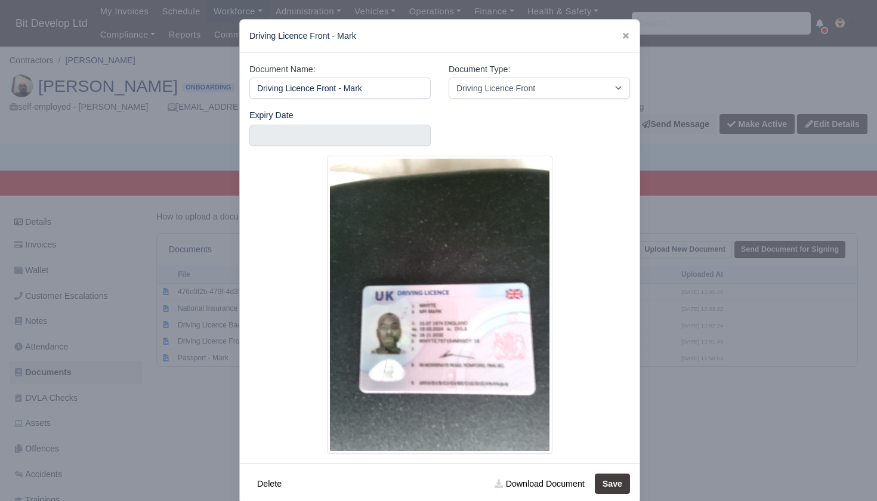
click at [200, 376] on div at bounding box center [438, 250] width 877 height 501
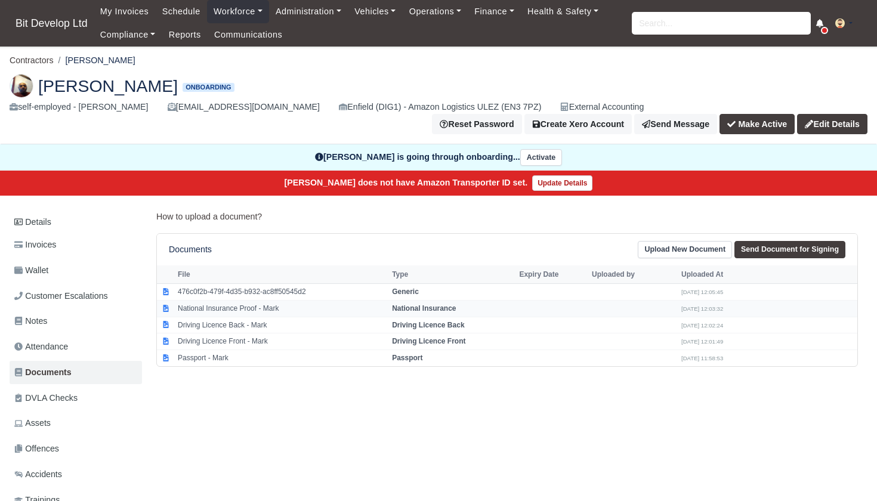
click at [229, 303] on td "National Insurance Proof - Mark" at bounding box center [282, 308] width 214 height 17
select select "national-insurance"
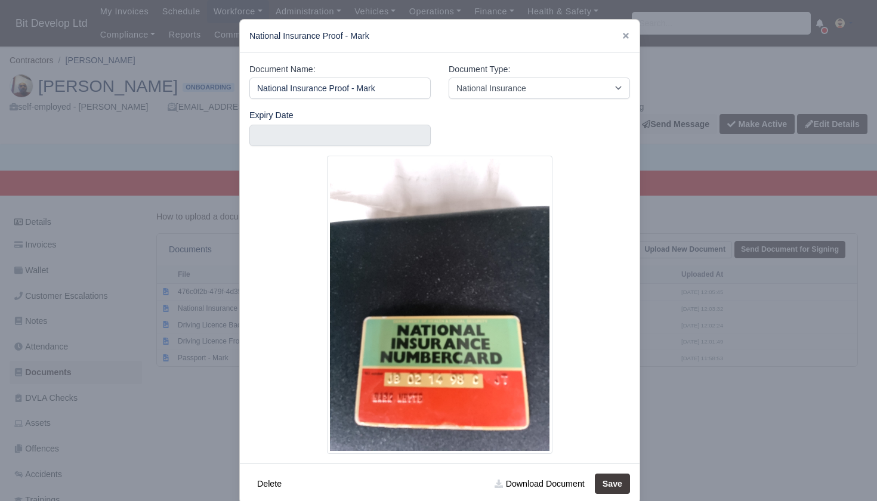
click at [194, 353] on div at bounding box center [438, 250] width 877 height 501
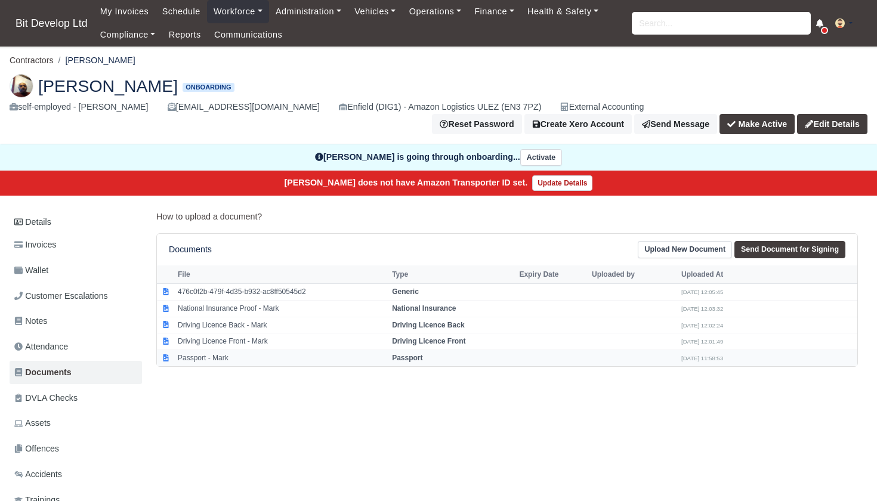
click at [209, 350] on td "Passport - Mark" at bounding box center [282, 358] width 214 height 16
select select "passport"
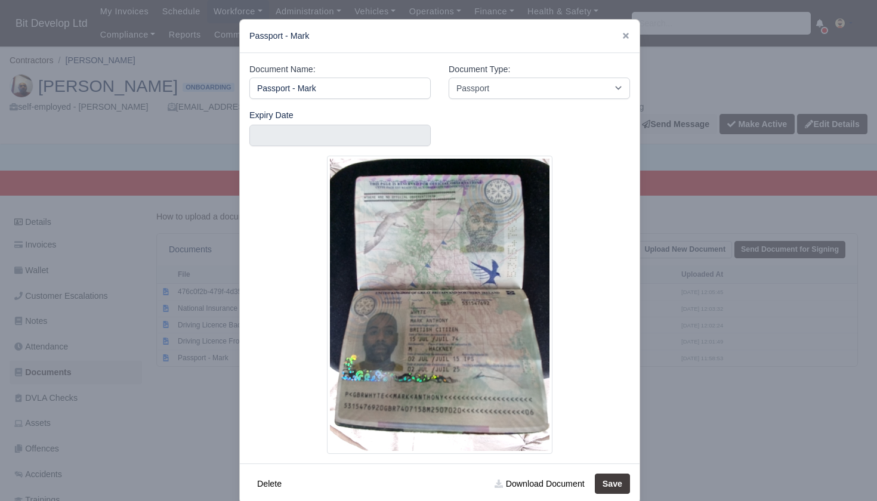
click at [165, 381] on div at bounding box center [438, 250] width 877 height 501
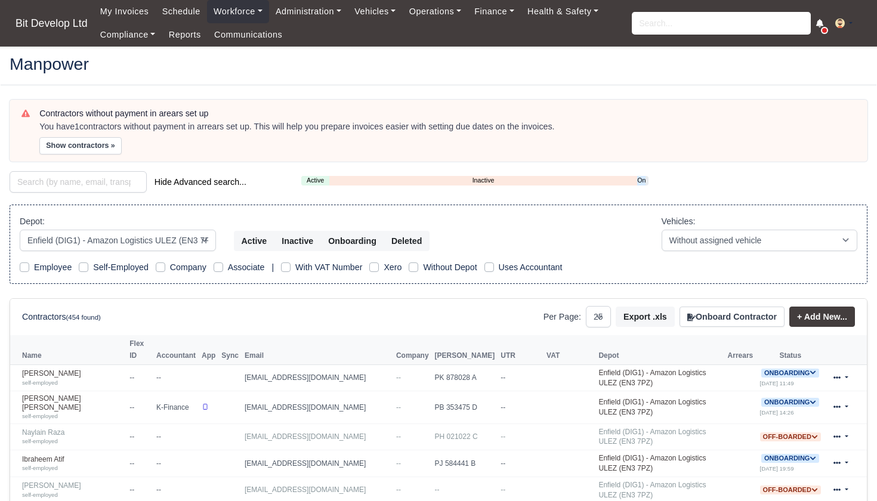
select select "2"
select select "25"
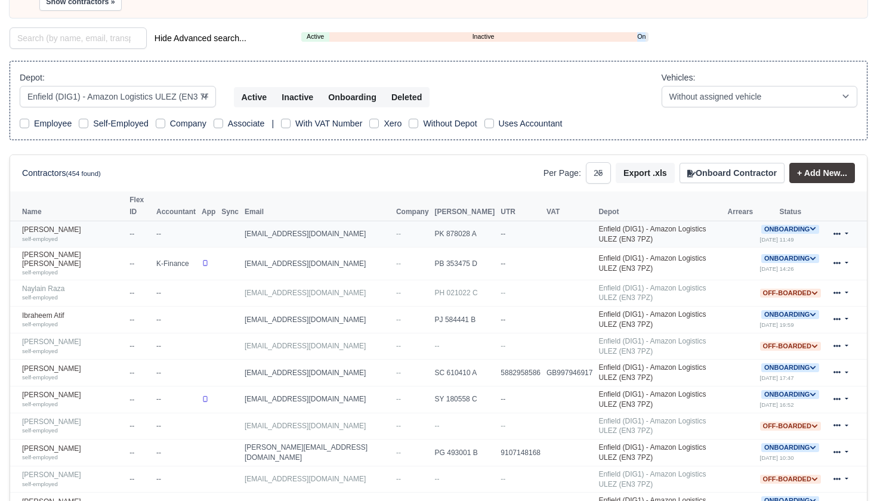
scroll to position [124, 0]
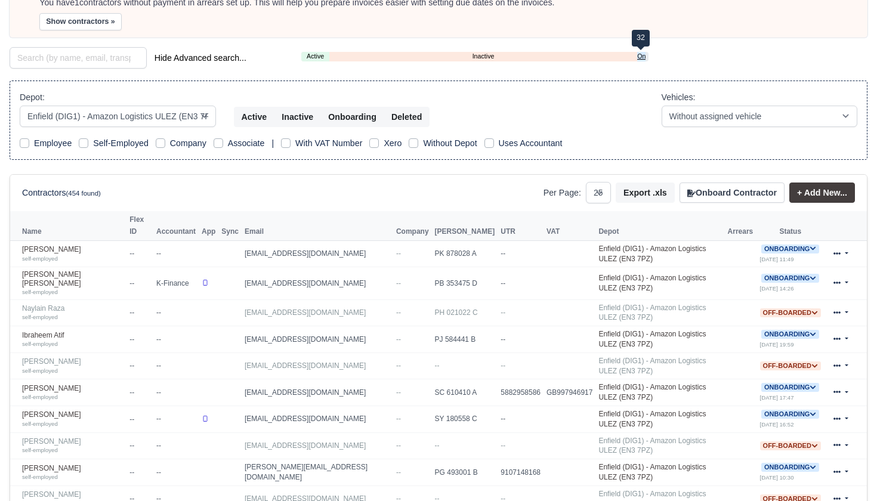
click at [644, 52] on link "Onboarding" at bounding box center [641, 56] width 8 height 10
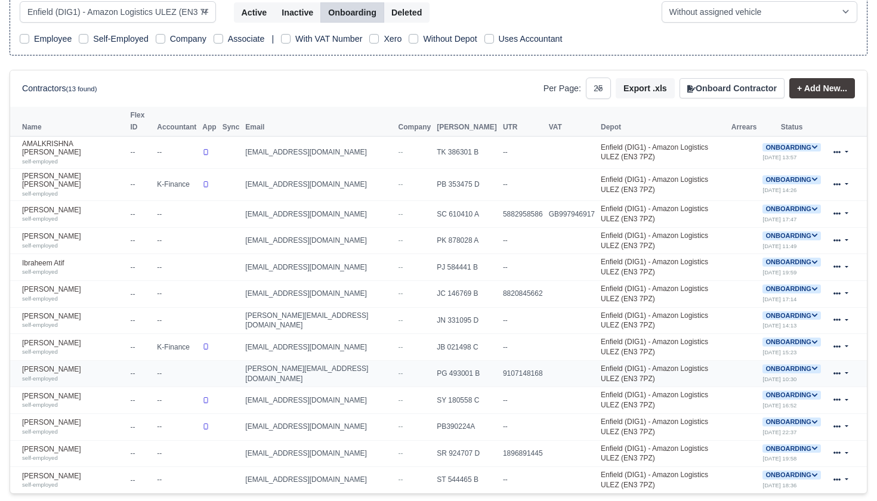
scroll to position [229, 0]
click at [813, 418] on icon at bounding box center [814, 421] width 7 height 7
click at [763, 447] on button "Deactivate" at bounding box center [743, 457] width 55 height 20
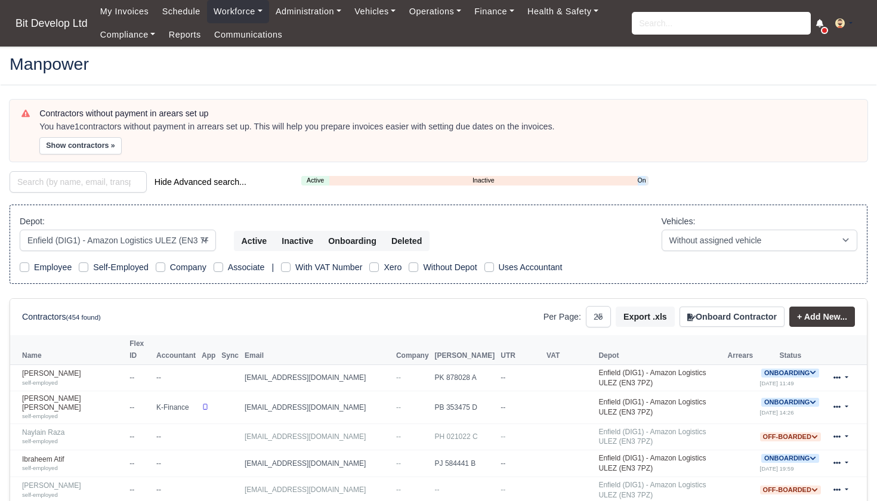
select select "2"
select select "25"
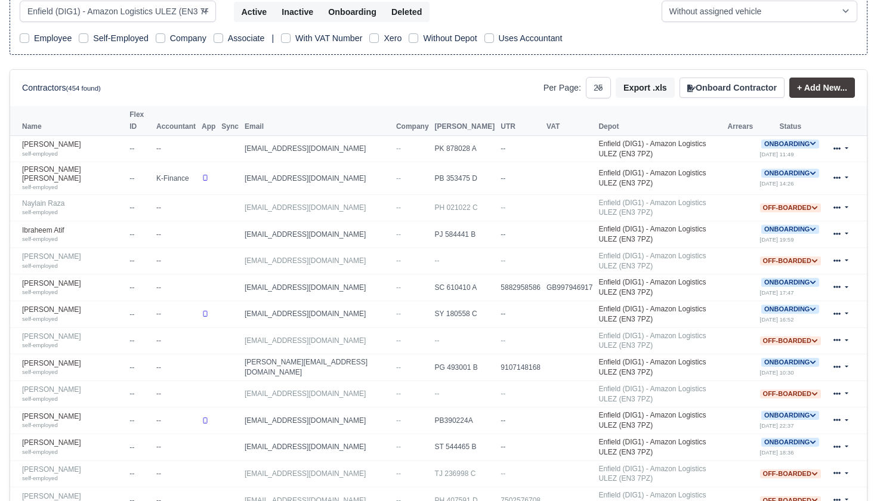
scroll to position [124, 0]
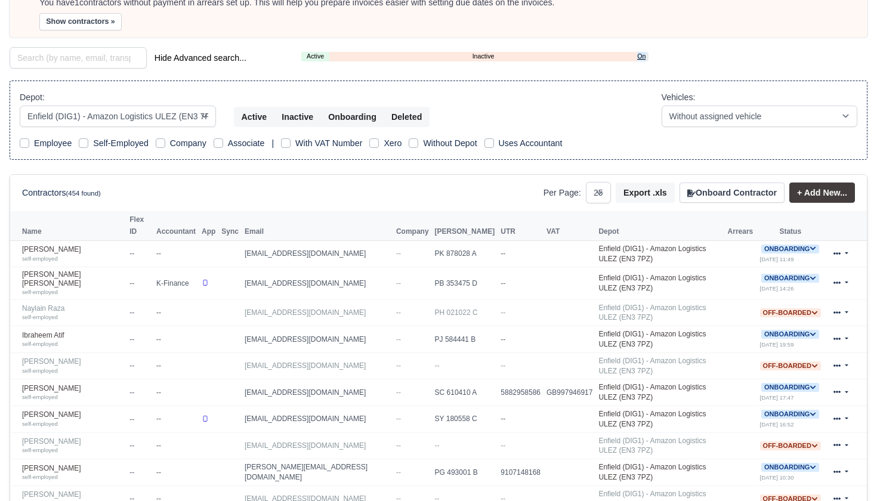
click at [642, 57] on link "Onboarding" at bounding box center [641, 56] width 8 height 10
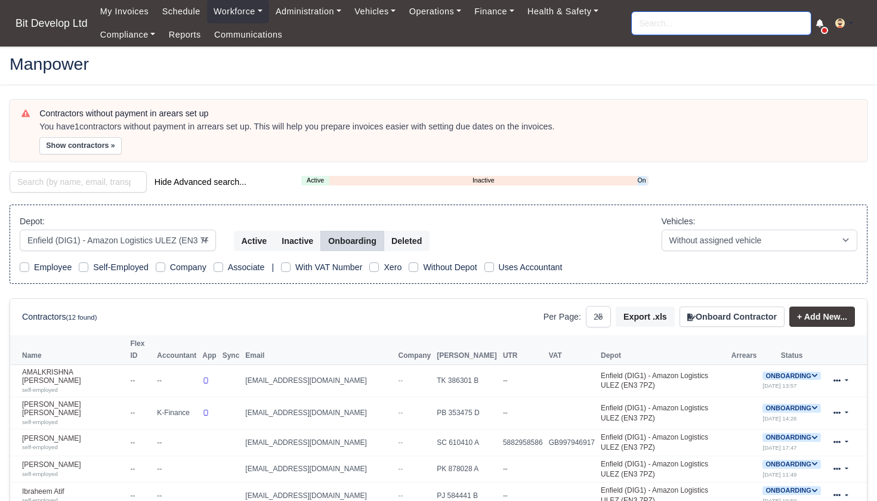
click at [656, 22] on input "search" at bounding box center [721, 23] width 179 height 23
type input "[PERSON_NAME]"
type input "a"
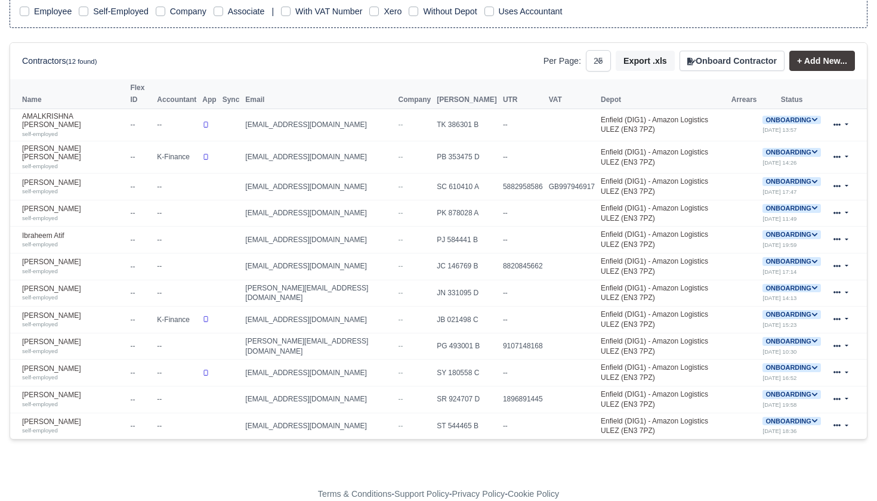
scroll to position [255, 0]
click at [47, 418] on link "[PERSON_NAME] self-employed" at bounding box center [73, 426] width 102 height 17
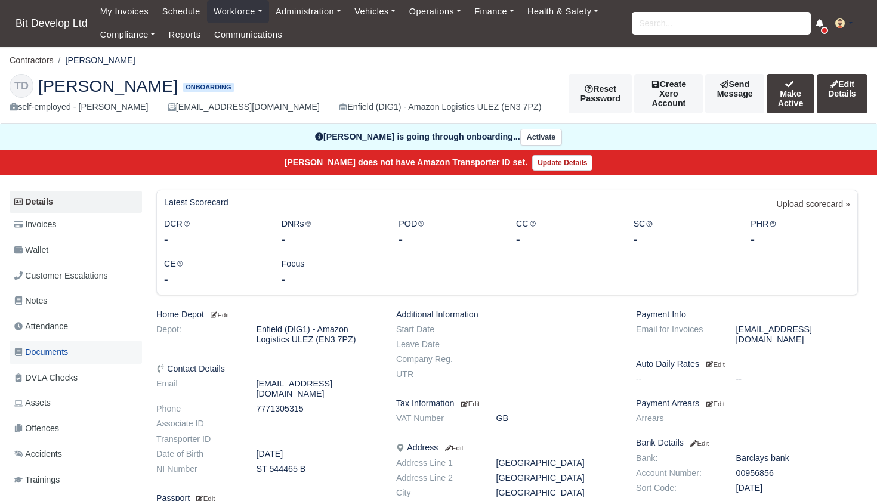
click at [64, 350] on span "Documents" at bounding box center [41, 352] width 54 height 14
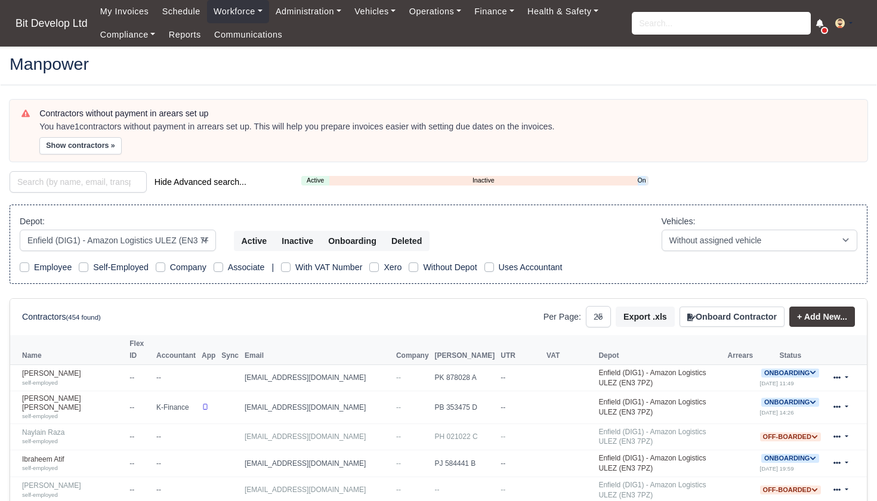
select select "2"
select select "25"
click at [641, 176] on link "Onboarding" at bounding box center [642, 180] width 8 height 10
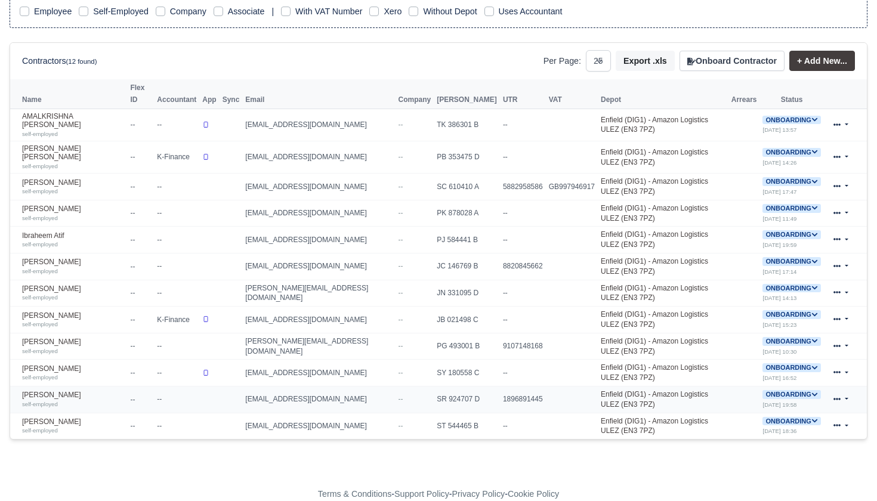
scroll to position [255, 0]
click at [809, 418] on span "Onboarding" at bounding box center [791, 422] width 58 height 9
click at [741, 448] on button "Deactivate" at bounding box center [743, 458] width 55 height 20
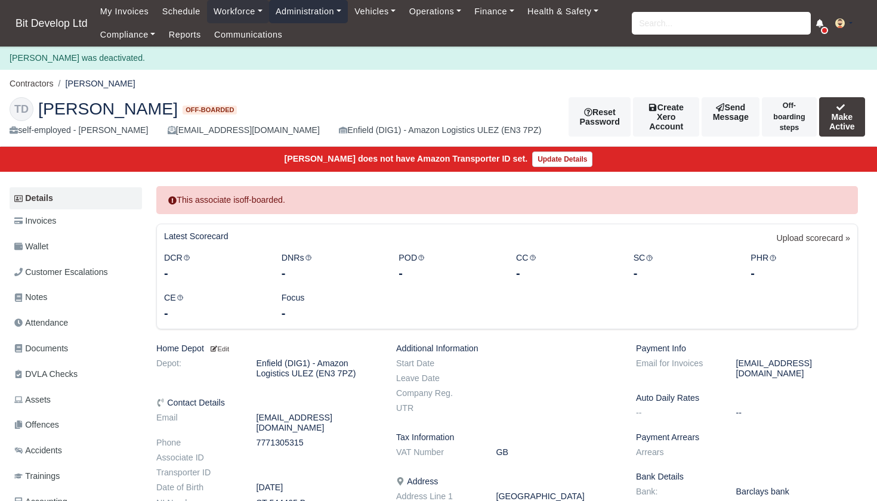
click at [305, 8] on link "Administration" at bounding box center [308, 11] width 79 height 23
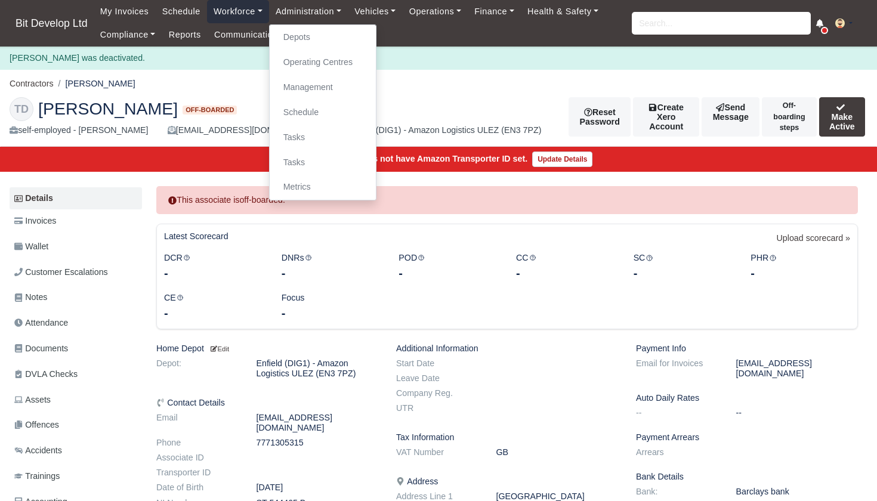
click at [256, 10] on link "Workforce" at bounding box center [238, 11] width 62 height 23
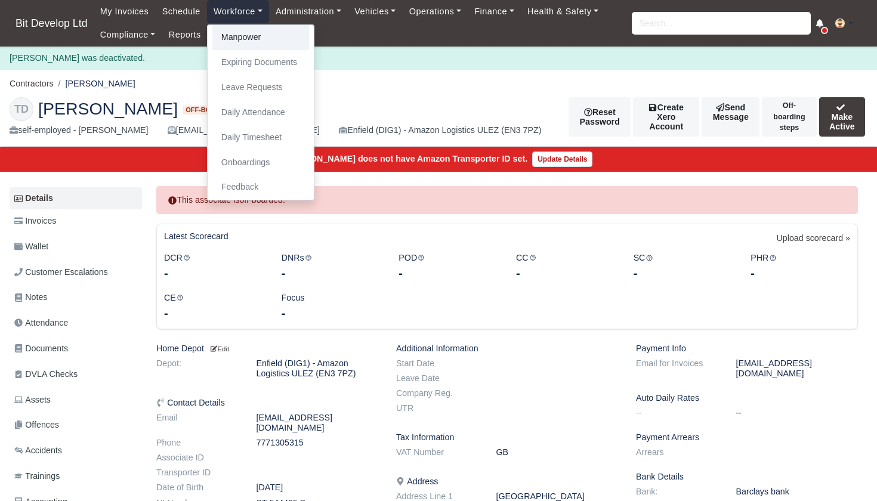
click at [245, 40] on link "Manpower" at bounding box center [260, 37] width 97 height 25
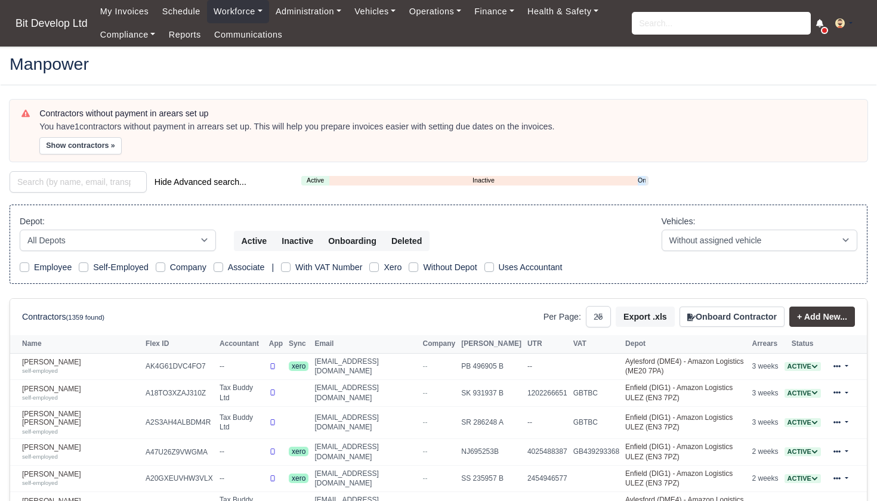
select select "25"
select select "2"
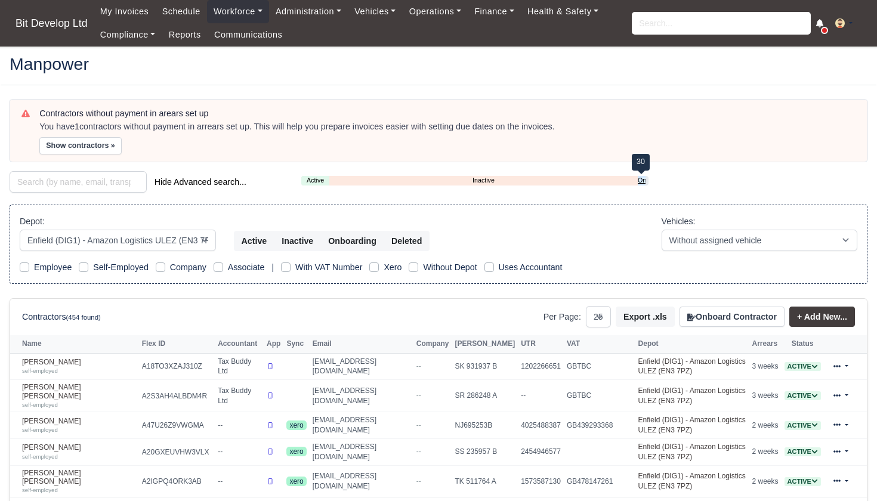
click at [641, 178] on link "Onboarding" at bounding box center [642, 180] width 8 height 10
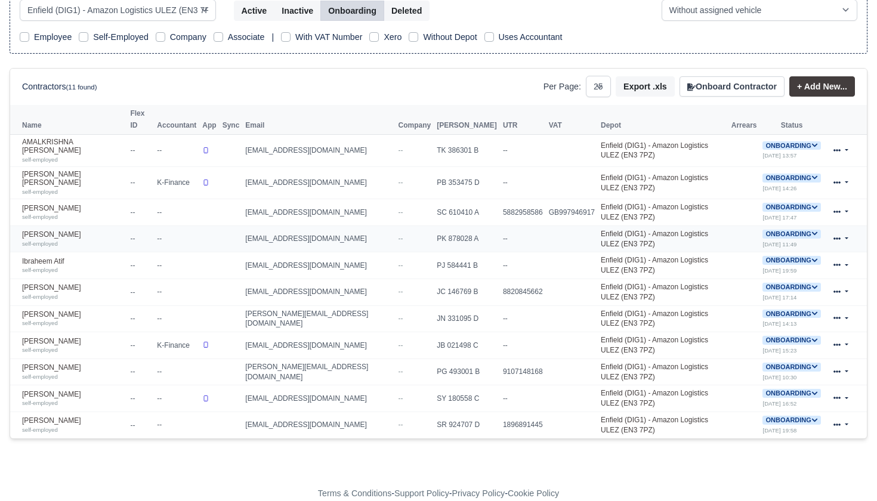
scroll to position [230, 0]
